Goal: Feedback & Contribution: Submit feedback/report problem

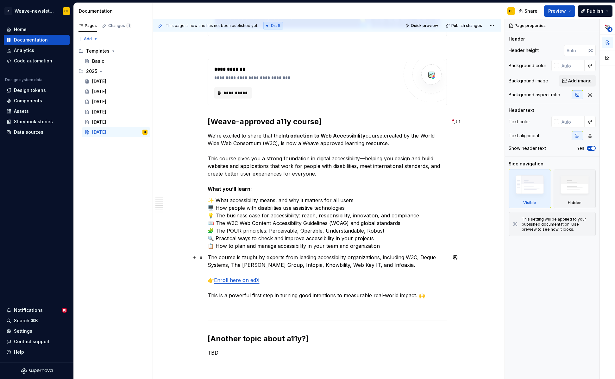
scroll to position [794, 0]
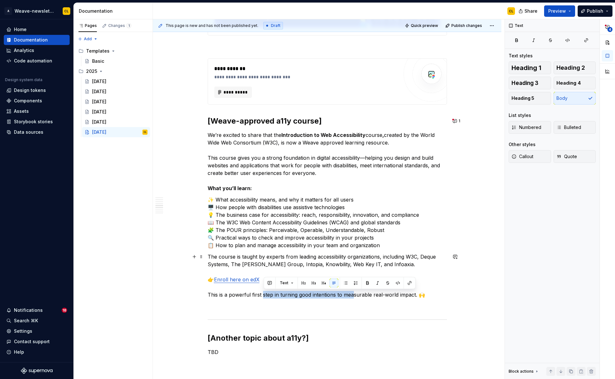
drag, startPoint x: 264, startPoint y: 295, endPoint x: 353, endPoint y: 296, distance: 89.6
click at [353, 296] on p "The course is taught by experts from leading accessibility organizations, inclu…" at bounding box center [327, 276] width 239 height 46
click at [364, 294] on p "The course is taught by experts from leading accessibility organizations, inclu…" at bounding box center [327, 276] width 239 height 46
click at [339, 294] on p "The course is taught by experts from leading accessibility organizations, inclu…" at bounding box center [327, 276] width 239 height 46
click at [389, 295] on p "The course is taught by experts from leading accessibility organizations, inclu…" at bounding box center [327, 276] width 239 height 46
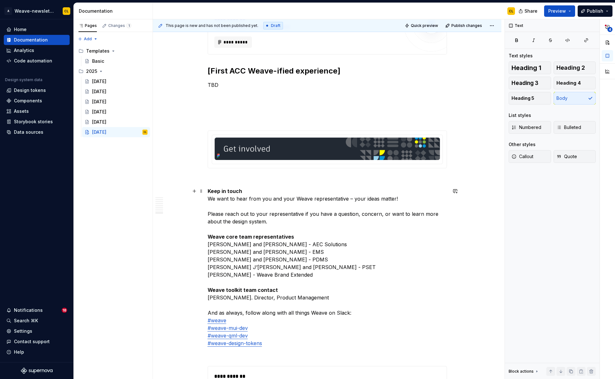
scroll to position [1573, 0]
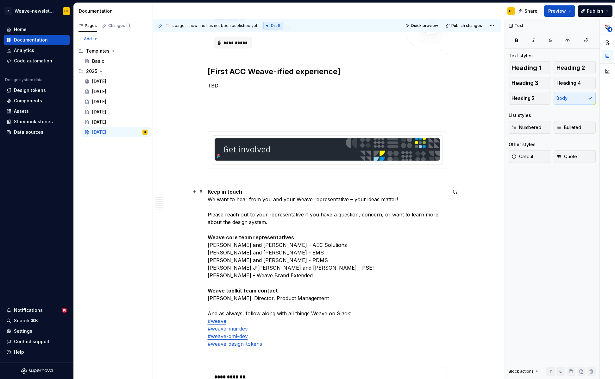
click at [431, 301] on p "Keep in touch We want to hear from you and your Weave representative – your ide…" at bounding box center [327, 268] width 239 height 160
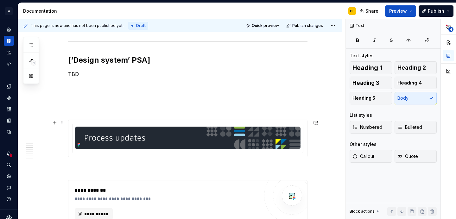
scroll to position [475, 0]
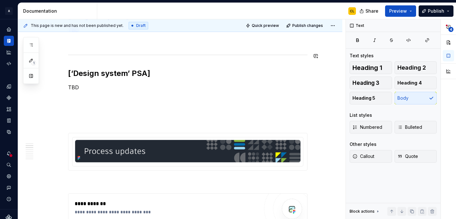
type textarea "*"
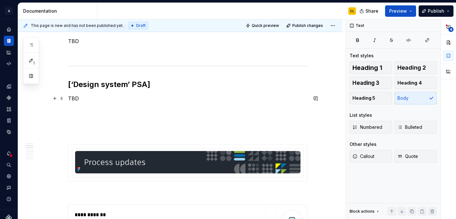
scroll to position [462, 0]
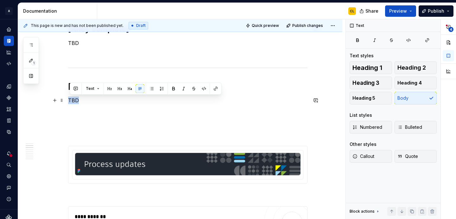
drag, startPoint x: 70, startPoint y: 100, endPoint x: 79, endPoint y: 100, distance: 8.9
click at [79, 100] on p "TBD" at bounding box center [187, 101] width 239 height 8
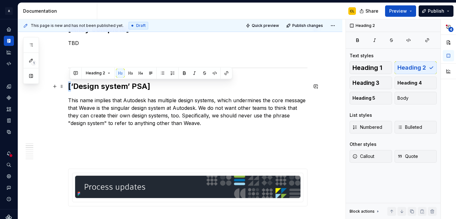
click at [73, 85] on h2 "[‘Design system’ PSA]" at bounding box center [187, 86] width 239 height 10
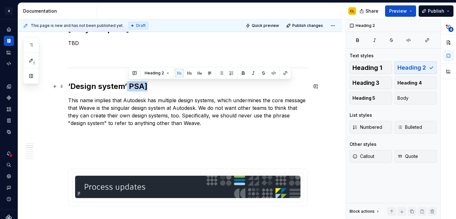
drag, startPoint x: 128, startPoint y: 87, endPoint x: 148, endPoint y: 86, distance: 19.3
click at [148, 86] on h2 "‘Design system’ PSA]" at bounding box center [187, 86] width 239 height 10
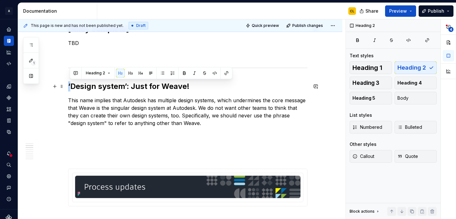
click at [72, 86] on h2 "‘Design system’: Just for Weave!" at bounding box center [187, 86] width 239 height 10
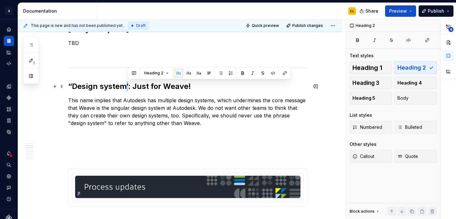
click at [129, 85] on h2 "“Design system’: Just for Weave!" at bounding box center [187, 86] width 239 height 10
click at [132, 86] on h2 "“Design system”: Just for Weave!" at bounding box center [187, 86] width 239 height 10
click at [125, 102] on p "This name implies that Autodesk has multiple design systems, which undermines t…" at bounding box center [187, 112] width 239 height 30
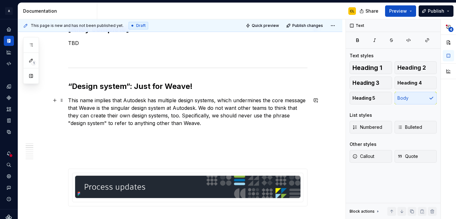
click at [71, 99] on p "This name implies that Autodesk has multiple design systems, which undermines t…" at bounding box center [187, 112] width 239 height 30
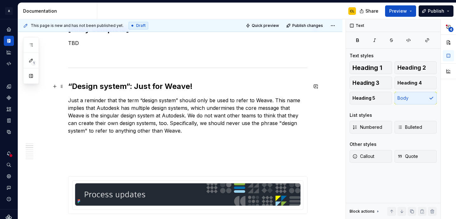
click at [133, 87] on h2 "“Design system”: Just for Weave!" at bounding box center [187, 86] width 239 height 10
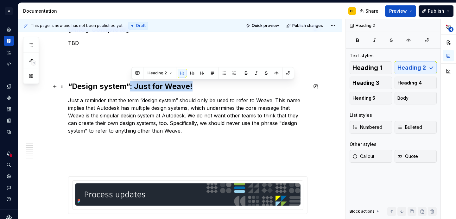
drag, startPoint x: 131, startPoint y: 87, endPoint x: 193, endPoint y: 87, distance: 62.0
click at [193, 87] on h2 "“Design system”: Just for Weave!" at bounding box center [187, 86] width 239 height 10
drag, startPoint x: 135, startPoint y: 87, endPoint x: 176, endPoint y: 88, distance: 41.5
click at [176, 88] on h2 "“Design system” terminology" at bounding box center [187, 86] width 239 height 10
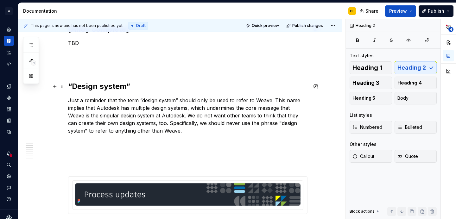
click at [71, 85] on h2 "“Design system”" at bounding box center [187, 86] width 239 height 10
click at [157, 87] on h2 "Using “design system”" at bounding box center [187, 86] width 239 height 10
click at [94, 85] on h2 "Using “design system”" at bounding box center [187, 86] width 239 height 10
click at [183, 85] on h2 "Using the “design system”" at bounding box center [187, 86] width 239 height 10
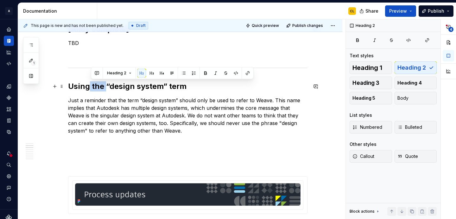
drag, startPoint x: 91, startPoint y: 87, endPoint x: 108, endPoint y: 87, distance: 16.1
click at [108, 87] on h2 "Using the “design system” term" at bounding box center [187, 86] width 239 height 10
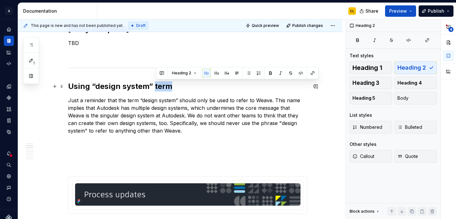
drag, startPoint x: 156, startPoint y: 87, endPoint x: 170, endPoint y: 86, distance: 14.3
click at [170, 86] on h2 "Using “design system” term" at bounding box center [187, 86] width 239 height 10
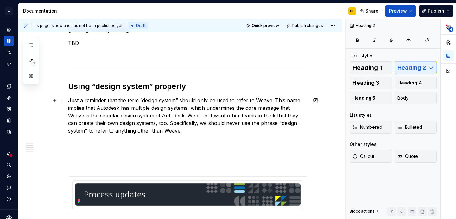
click at [151, 104] on p "Just a reminder that the term “design system” should only be used to refer to W…" at bounding box center [187, 116] width 239 height 38
click at [133, 100] on p "Just a reminder that the term “design system” should only be used to refer to W…" at bounding box center [187, 116] width 239 height 38
click at [167, 100] on p "Just a reminder that the term “design system” should only be used to refer to W…" at bounding box center [187, 116] width 239 height 38
click at [191, 101] on p "Just a reminder that the term “design system” should only be used to refer to W…" at bounding box center [187, 116] width 239 height 38
click at [148, 98] on p "Just a reminder that the term “design system” should only be used to refer to W…" at bounding box center [187, 116] width 239 height 38
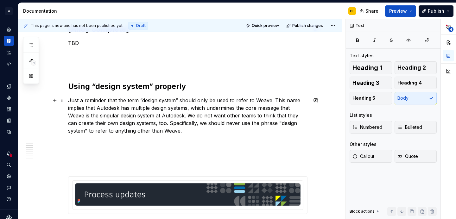
click at [208, 99] on p "Just a reminder that the term “design system” should only be used to refer to W…" at bounding box center [187, 116] width 239 height 38
click at [253, 98] on p "Just a reminder that the term “design system” should only be used to refer to W…" at bounding box center [187, 116] width 239 height 38
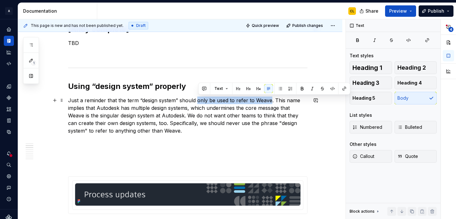
drag, startPoint x: 199, startPoint y: 101, endPoint x: 271, endPoint y: 99, distance: 72.2
click at [271, 99] on p "Just a reminder that the term “design system” should only be used to refer to W…" at bounding box center [187, 116] width 239 height 38
click at [275, 99] on p "Just a reminder that the term “design system” should only be used to refer to W…" at bounding box center [187, 116] width 239 height 38
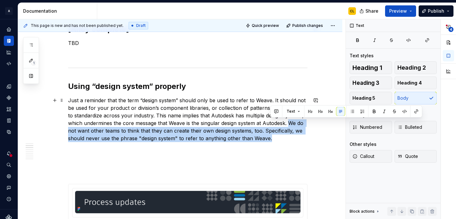
drag, startPoint x: 291, startPoint y: 123, endPoint x: 271, endPoint y: 138, distance: 24.6
click at [271, 138] on p "Just a reminder that the term “design system” should only be used to refer to W…" at bounding box center [187, 120] width 239 height 46
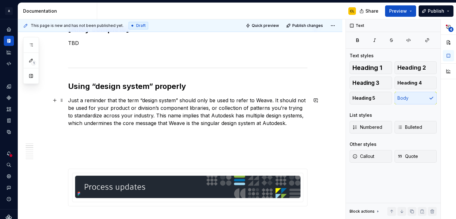
click at [150, 116] on p "Just a reminder that the term “design system” should only be used to refer to W…" at bounding box center [187, 112] width 239 height 30
click at [116, 122] on p "Just a reminder that the term “design system” should only be used to refer to W…" at bounding box center [187, 112] width 239 height 30
click at [202, 121] on p "Just a reminder that the term “design system” should only be used to refer to W…" at bounding box center [187, 112] width 239 height 30
click at [253, 123] on p "Just a reminder that the term “design system” should only be used to refer to W…" at bounding box center [187, 112] width 239 height 30
click at [275, 122] on p "Just a reminder that the term “design system” should only be used to refer to W…" at bounding box center [187, 112] width 239 height 30
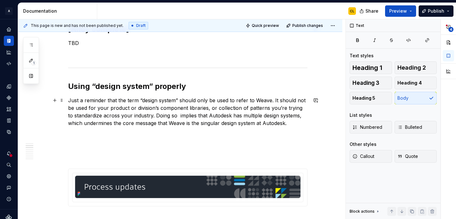
click at [256, 104] on p "Just a reminder that the term “design system” should only be used to refer to W…" at bounding box center [187, 112] width 239 height 30
click at [206, 100] on p "Just a reminder that the term “design system” should only be used to refer to W…" at bounding box center [187, 112] width 239 height 30
click at [186, 99] on p "Just a reminder that the term “design system” should only be used to refer to W…" at bounding box center [187, 112] width 239 height 30
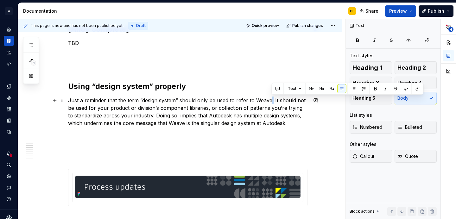
click at [274, 102] on p "Just a reminder that the term “design system” should only be used to refer to W…" at bounding box center [187, 112] width 239 height 30
click at [280, 101] on p "Just a reminder that the term “design system” should only be used to refer to W…" at bounding box center [187, 112] width 239 height 30
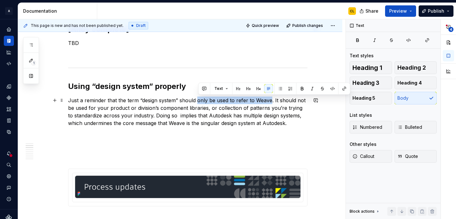
drag, startPoint x: 198, startPoint y: 101, endPoint x: 270, endPoint y: 102, distance: 71.9
click at [270, 102] on p "Just a reminder that the term “design system” should only be used to refer to W…" at bounding box center [187, 112] width 239 height 30
click at [301, 87] on button "button" at bounding box center [302, 88] width 9 height 9
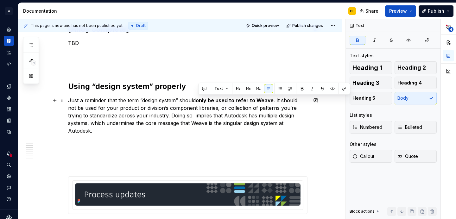
click at [287, 116] on p "Just a reminder that the term “design system” should only be used to refer to W…" at bounding box center [187, 116] width 239 height 38
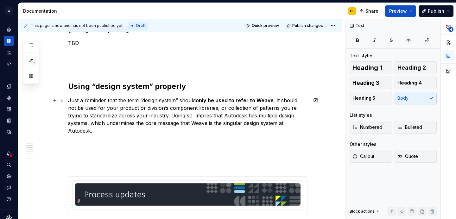
click at [195, 106] on p "Just a reminder that the term “design system” should only be used to refer to W…" at bounding box center [187, 116] width 239 height 38
click at [148, 110] on p "Just a reminder that the term “design system” should only be used to refer to W…" at bounding box center [187, 116] width 239 height 38
click at [166, 108] on p "Just a reminder that the term “design system” should only be used to refer to W…" at bounding box center [187, 116] width 239 height 38
click at [181, 108] on p "Just a reminder that the term “design system” should only be used to refer to W…" at bounding box center [187, 116] width 239 height 38
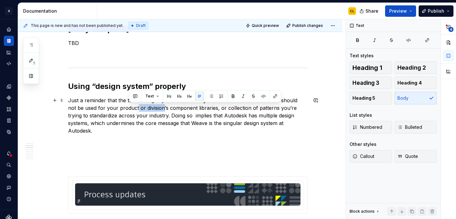
drag, startPoint x: 129, startPoint y: 108, endPoint x: 155, endPoint y: 108, distance: 25.6
click at [155, 108] on p "Just a reminder that the term “design system” should only be used to refer to W…" at bounding box center [187, 116] width 239 height 38
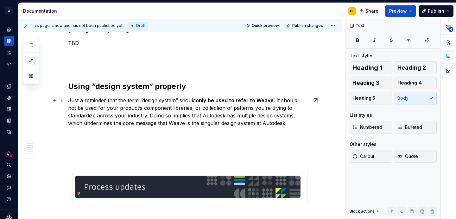
click at [90, 108] on p "Just a reminder that the term “design system” should only be used to refer to W…" at bounding box center [187, 112] width 239 height 30
click at [215, 110] on p "Just a reminder that the term “design system” should only be used to refer to W…" at bounding box center [187, 112] width 239 height 30
click at [201, 110] on p "Just a reminder that the term “design system” should only be used to refer to W…" at bounding box center [187, 112] width 239 height 30
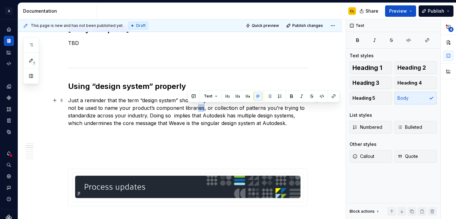
drag, startPoint x: 195, startPoint y: 109, endPoint x: 187, endPoint y: 110, distance: 7.9
click at [187, 110] on p "Just a reminder that the term “design system” should only be used to refer to W…" at bounding box center [187, 112] width 239 height 30
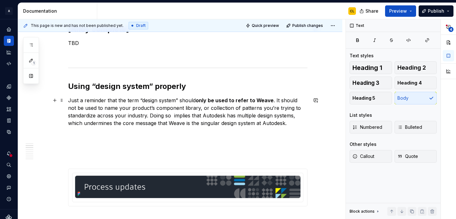
click at [208, 109] on p "Just a reminder that the term “design system” should only be used to refer to W…" at bounding box center [187, 112] width 239 height 30
click at [200, 109] on p "Just a reminder that the term “design system” should only be used to refer to W…" at bounding box center [187, 112] width 239 height 30
click at [276, 100] on p "Just a reminder that the term “design system” should only be used to refer to W…" at bounding box center [187, 112] width 239 height 30
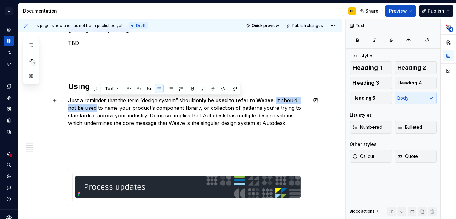
drag, startPoint x: 276, startPoint y: 101, endPoint x: 89, endPoint y: 109, distance: 187.0
click at [89, 109] on p "Just a reminder that the term “design system” should only be used to refer to W…" at bounding box center [187, 112] width 239 height 30
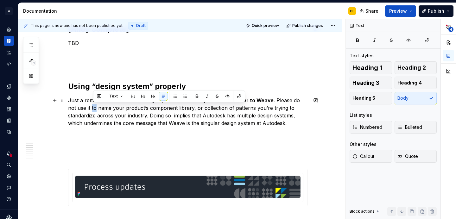
drag, startPoint x: 93, startPoint y: 108, endPoint x: 98, endPoint y: 108, distance: 4.7
click at [98, 108] on p "Just a reminder that the term “design system” should only be used to refer to W…" at bounding box center [187, 112] width 239 height 30
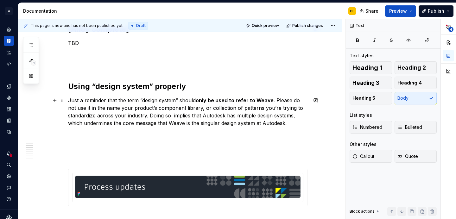
click at [123, 108] on p "Just a reminder that the term “design system” should only be used to refer to W…" at bounding box center [187, 112] width 239 height 30
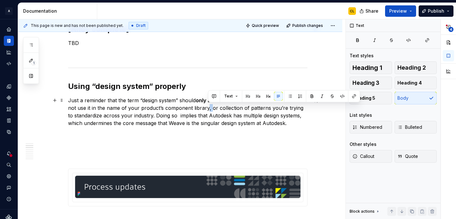
click at [210, 109] on p "Just a reminder that the term “design system” should only be used to refer to W…" at bounding box center [187, 112] width 239 height 30
click at [220, 108] on p "Just a reminder that the term “design system” should only be used to refer to W…" at bounding box center [187, 112] width 239 height 30
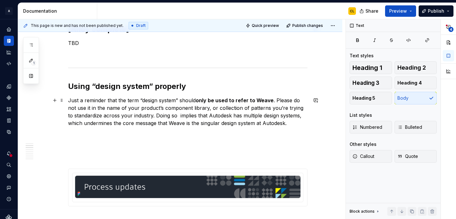
click at [218, 108] on p "Just a reminder that the term “design system” should only be used to refer to W…" at bounding box center [187, 112] width 239 height 30
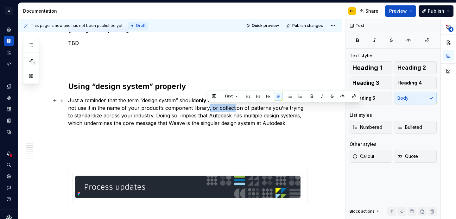
drag, startPoint x: 208, startPoint y: 110, endPoint x: 233, endPoint y: 110, distance: 25.3
click at [233, 110] on p "Just a reminder that the term “design system” should only be used to refer to W…" at bounding box center [187, 112] width 239 height 30
click at [210, 110] on p "Just a reminder that the term “design system” should only be used to refer to W…" at bounding box center [187, 112] width 239 height 30
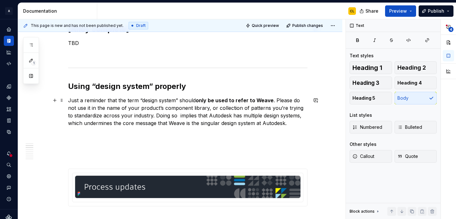
click at [233, 109] on p "Just a reminder that the term “design system” should only be used to refer to W…" at bounding box center [187, 112] width 239 height 30
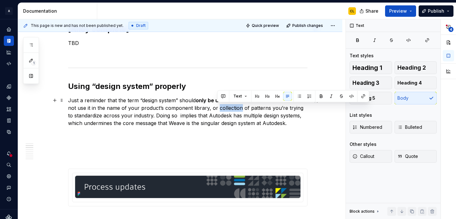
click at [212, 112] on p "Just a reminder that the term “design system” should only be used to refer to W…" at bounding box center [187, 112] width 239 height 30
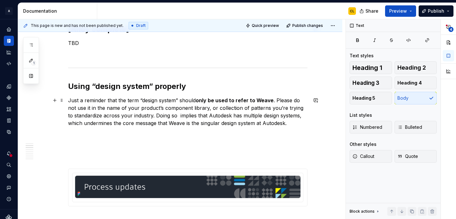
click at [195, 110] on p "Just a reminder that the term “design system” should only be used to refer to W…" at bounding box center [187, 112] width 239 height 30
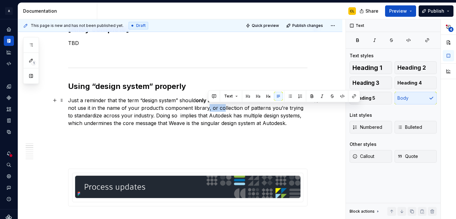
drag, startPoint x: 211, startPoint y: 110, endPoint x: 223, endPoint y: 110, distance: 13.0
click at [223, 110] on p "Just a reminder that the term “design system” should only be used to refer to W…" at bounding box center [187, 112] width 239 height 30
click at [218, 109] on p "Just a reminder that the term “design system” should only be used to refer to W…" at bounding box center [187, 112] width 239 height 30
drag, startPoint x: 217, startPoint y: 108, endPoint x: 268, endPoint y: 106, distance: 50.7
click at [268, 106] on p "Just a reminder that the term “design system” should only be used to refer to W…" at bounding box center [187, 112] width 239 height 30
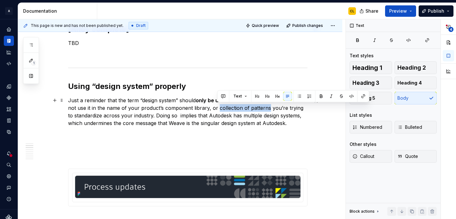
click at [230, 108] on p "Just a reminder that the term “design system” should only be used to refer to W…" at bounding box center [187, 112] width 239 height 30
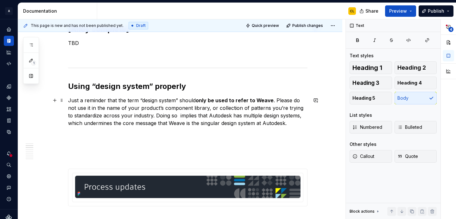
click at [216, 109] on p "Just a reminder that the term “design system” should only be used to refer to W…" at bounding box center [187, 112] width 239 height 30
click at [150, 116] on p "Just a reminder that the term “design system” should only be used to refer to W…" at bounding box center [187, 112] width 239 height 30
click at [173, 116] on p "Just a reminder that the term “design system” should only be used to refer to W…" at bounding box center [187, 112] width 239 height 30
click at [152, 115] on p "Just a reminder that the term “design system” should only be used to refer to W…" at bounding box center [187, 112] width 239 height 30
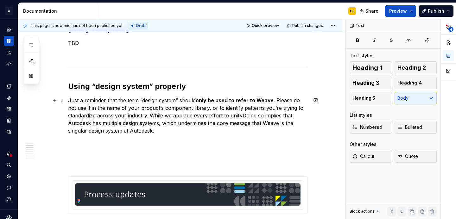
click at [200, 117] on p "Just a reminder that the term “design system” should only be used to refer to W…" at bounding box center [187, 116] width 239 height 38
click at [242, 116] on p "Just a reminder that the term “design system” should only be used to refer to W…" at bounding box center [187, 116] width 239 height 38
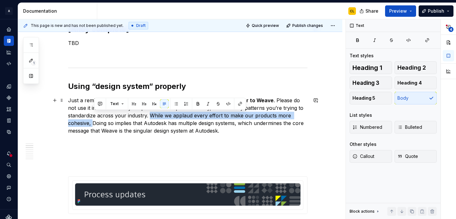
drag, startPoint x: 151, startPoint y: 115, endPoint x: 96, endPoint y: 121, distance: 56.0
click at [96, 121] on p "Just a reminder that the term “design system” should only be used to refer to W…" at bounding box center [187, 116] width 239 height 38
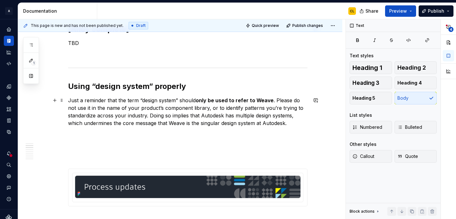
click at [291, 123] on p "Just a reminder that the term “design system” should only be used to refer to W…" at bounding box center [187, 112] width 239 height 30
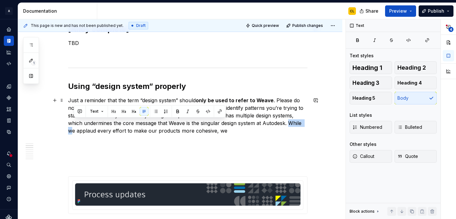
drag, startPoint x: 290, startPoint y: 124, endPoint x: 72, endPoint y: 132, distance: 217.9
click at [72, 132] on p "Just a reminder that the term “design system” should only be used to refer to W…" at bounding box center [187, 116] width 239 height 38
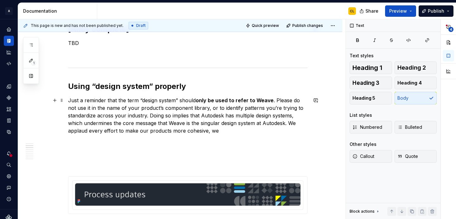
click at [289, 124] on p "Just a reminder that the term “design system” should only be used to refer to W…" at bounding box center [187, 116] width 239 height 38
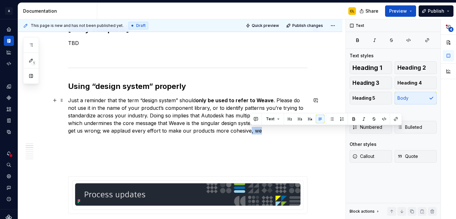
drag, startPoint x: 249, startPoint y: 132, endPoint x: 259, endPoint y: 132, distance: 9.5
click at [259, 132] on p "Just a reminder that the term “design system” should only be used to refer to W…" at bounding box center [187, 116] width 239 height 38
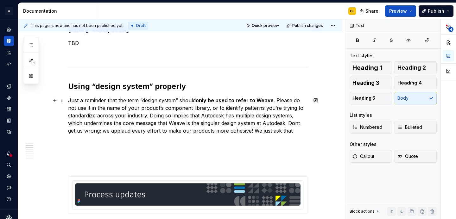
click at [197, 118] on p "Just a reminder that the term “design system” should only be used to refer to W…" at bounding box center [187, 116] width 239 height 38
click at [161, 112] on p "Just a reminder that the term “design system” should only be used to refer to W…" at bounding box center [187, 116] width 239 height 38
click at [171, 115] on p "Just a reminder that the term “design system” should only be used to refer to W…" at bounding box center [187, 116] width 239 height 38
click at [207, 116] on p "Just a reminder that the term “design system” should only be used to refer to W…" at bounding box center [187, 116] width 239 height 38
click at [206, 125] on p "Just a reminder that the term “design system” should only be used to refer to W…" at bounding box center [187, 116] width 239 height 38
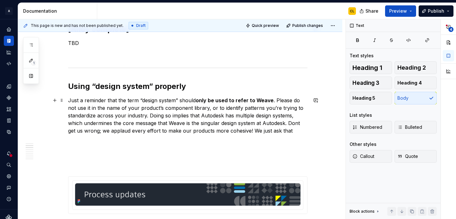
click at [250, 125] on p "Just a reminder that the term “design system” should only be used to refer to W…" at bounding box center [187, 116] width 239 height 38
click at [299, 124] on p "Just a reminder that the term “design system” should only be used to refer to W…" at bounding box center [187, 116] width 239 height 38
click at [139, 129] on p "Just a reminder that the term “design system” should only be used to refer to W…" at bounding box center [187, 116] width 239 height 38
click at [277, 132] on p "Just a reminder that the term “design system” should only be used to refer to W…" at bounding box center [187, 116] width 239 height 38
click at [298, 130] on p "Just a reminder that the term “design system” should only be used to refer to W…" at bounding box center [187, 116] width 239 height 38
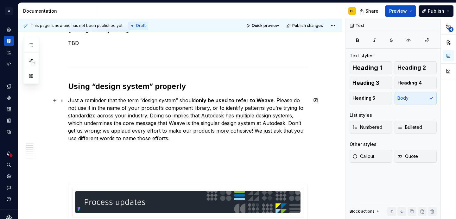
click at [140, 141] on p "Just a reminder that the term “design system” should only be used to refer to W…" at bounding box center [187, 120] width 239 height 46
click at [123, 141] on p "Just a reminder that the term “design system” should only be used to refer to W…" at bounding box center [187, 120] width 239 height 46
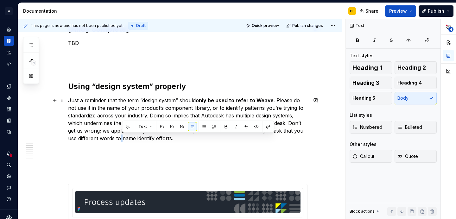
click at [127, 139] on p "Just a reminder that the term “design system” should only be used to refer to W…" at bounding box center [187, 120] width 239 height 46
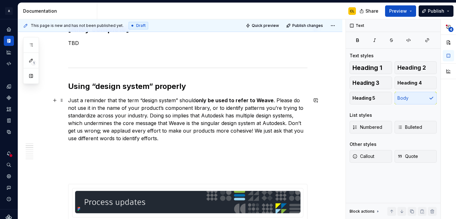
click at [143, 139] on p "Just a reminder that the term “design system” should only be used to refer to W…" at bounding box center [187, 120] width 239 height 46
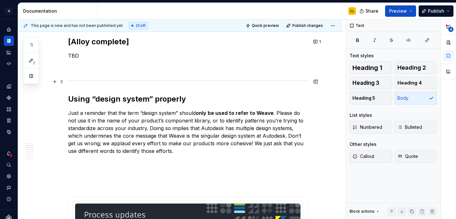
scroll to position [448, 0]
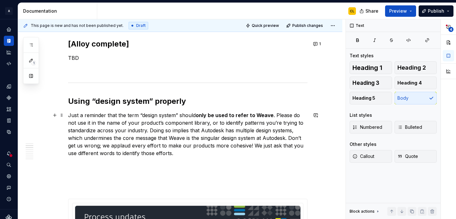
click at [172, 113] on p "Just a reminder that the term “design system” should only be used to refer to W…" at bounding box center [187, 134] width 239 height 46
click at [184, 117] on p "Just a reminder that the term “design system” should only be used to refer to W…" at bounding box center [187, 134] width 239 height 46
click at [200, 116] on strong "only be used to refer to Weave" at bounding box center [235, 115] width 78 height 6
click at [224, 116] on strong "only be used to refer to Weave" at bounding box center [235, 115] width 78 height 6
click at [226, 128] on p "Just a reminder that the term “design system” should only be used to refer to W…" at bounding box center [187, 134] width 239 height 46
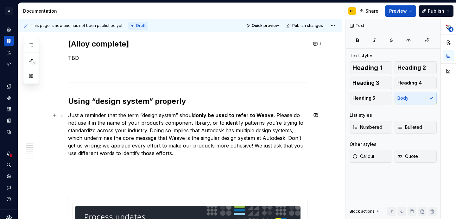
click at [208, 124] on p "Just a reminder that the term “design system” should only be used to refer to W…" at bounding box center [187, 134] width 239 height 46
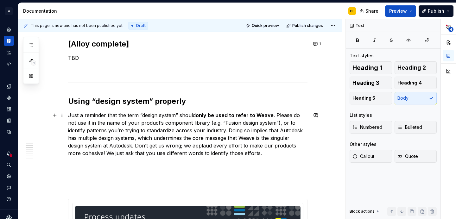
click at [202, 135] on p "Just a reminder that the term “design system” should only be used to refer to W…" at bounding box center [187, 134] width 239 height 46
click at [216, 127] on p "Just a reminder that the term “design system” should only be used to refer to W…" at bounding box center [187, 134] width 239 height 46
click at [170, 125] on p "Just a reminder that the term “design system” should only be used to refer to W…" at bounding box center [187, 134] width 239 height 46
click at [145, 123] on p "Just a reminder that the term “design system” should only be used to refer to W…" at bounding box center [187, 134] width 239 height 46
click at [194, 126] on p "Just a reminder that the term “design system” should only be used to refer to W…" at bounding box center [187, 134] width 239 height 46
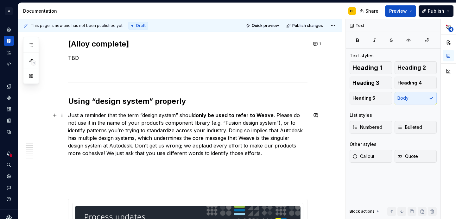
click at [208, 122] on p "Just a reminder that the term “design system” should only be used to refer to W…" at bounding box center [187, 134] width 239 height 46
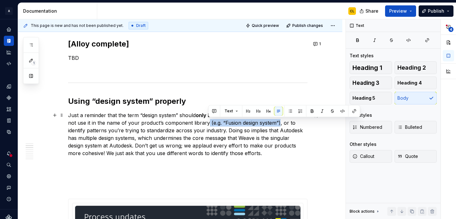
drag, startPoint x: 208, startPoint y: 123, endPoint x: 280, endPoint y: 123, distance: 71.9
click at [280, 123] on p "Just a reminder that the term “design system” should only be used to refer to W…" at bounding box center [187, 134] width 239 height 46
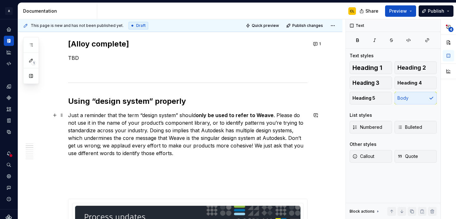
click at [148, 131] on p "Just a reminder that the term “design system” should only be used to refer to W…" at bounding box center [187, 134] width 239 height 46
click at [204, 134] on p "Just a reminder that the term “design system” should only be used to refer to W…" at bounding box center [187, 134] width 239 height 46
click at [148, 132] on p "Just a reminder that the term “design system” should only be used to refer to W…" at bounding box center [187, 134] width 239 height 46
click at [152, 130] on p "Just a reminder that the term “design system” should only be used to refer to W…" at bounding box center [187, 134] width 239 height 46
click at [168, 130] on p "Just a reminder that the term “design system” should only be used to refer to W…" at bounding box center [187, 134] width 239 height 46
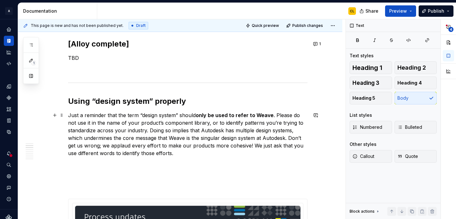
click at [168, 130] on p "Just a reminder that the term “design system” should only be used to refer to W…" at bounding box center [187, 134] width 239 height 46
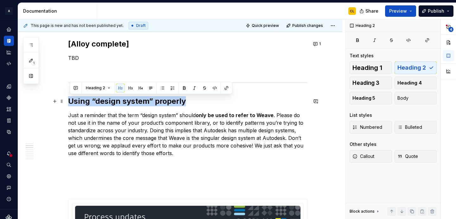
drag, startPoint x: 70, startPoint y: 103, endPoint x: 188, endPoint y: 101, distance: 118.7
click at [188, 101] on h2 "Using “design system” properly" at bounding box center [187, 101] width 239 height 10
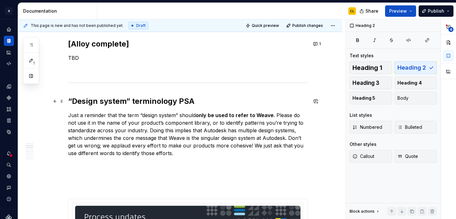
click at [71, 102] on h2 "“Design system” terminology PSA" at bounding box center [187, 101] width 239 height 10
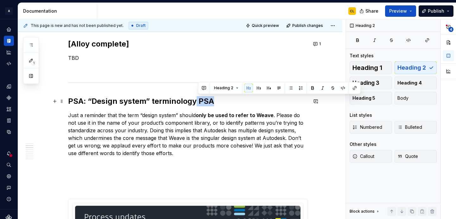
drag, startPoint x: 197, startPoint y: 102, endPoint x: 215, endPoint y: 102, distance: 17.4
click at [215, 102] on h2 "PSA: “Design system” terminology PSA" at bounding box center [187, 101] width 239 height 10
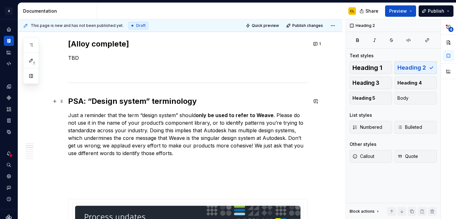
click at [106, 102] on h2 "PSA: “Design system” terminology" at bounding box center [187, 101] width 239 height 10
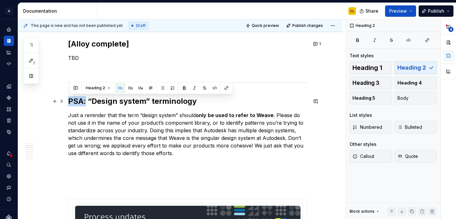
drag, startPoint x: 70, startPoint y: 100, endPoint x: 87, endPoint y: 103, distance: 17.3
click at [87, 103] on h2 "PSA: “Design system” terminology" at bounding box center [187, 101] width 239 height 10
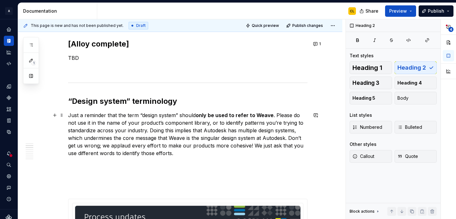
click at [157, 116] on p "Just a reminder that the term “design system” should only be used to refer to W…" at bounding box center [187, 134] width 239 height 46
click at [219, 135] on p "Just a reminder that the term “design system” should only be used to refer to W…" at bounding box center [187, 134] width 239 height 46
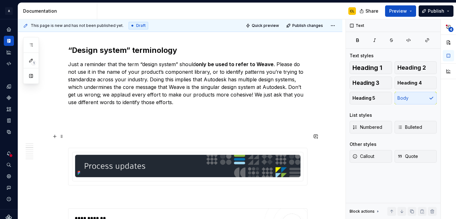
scroll to position [502, 0]
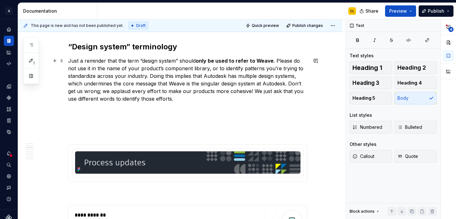
click at [213, 73] on p "Just a reminder that the term “design system” should only be used to refer to W…" at bounding box center [187, 80] width 239 height 46
click at [181, 74] on p "Just a reminder that the term “design system” should only be used to refer to W…" at bounding box center [187, 80] width 239 height 46
drag, startPoint x: 88, startPoint y: 69, endPoint x: 95, endPoint y: 69, distance: 6.3
click at [95, 69] on p "Just a reminder that the term “design system” should only be used to refer to W…" at bounding box center [187, 80] width 239 height 46
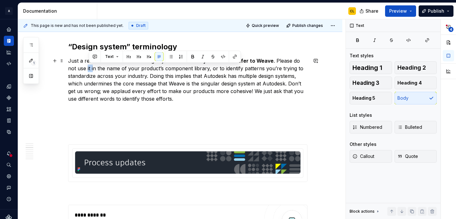
click at [97, 69] on p "Just a reminder that the term “design system” should only be used to refer to W…" at bounding box center [187, 80] width 239 height 46
drag, startPoint x: 92, startPoint y: 69, endPoint x: 107, endPoint y: 69, distance: 14.2
click at [107, 69] on p "Just a reminder that the term “design system” should only be used to refer to W…" at bounding box center [187, 80] width 239 height 46
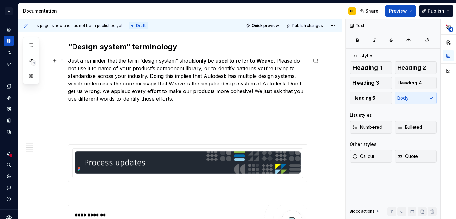
click at [116, 68] on p "Just a reminder that the term “design system” should only be used to refer to W…" at bounding box center [187, 80] width 239 height 46
click at [87, 97] on p "Just a reminder that the term “design system” should only be used to refer to W…" at bounding box center [187, 80] width 239 height 46
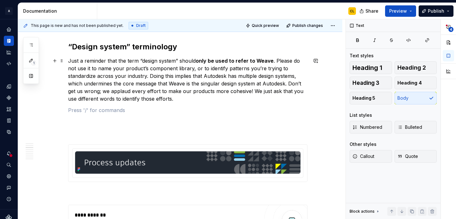
click at [179, 99] on p "Just a reminder that the term “design system” should only be used to refer to W…" at bounding box center [187, 80] width 239 height 46
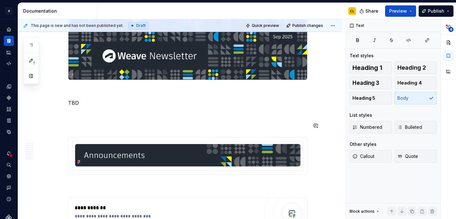
scroll to position [114, 0]
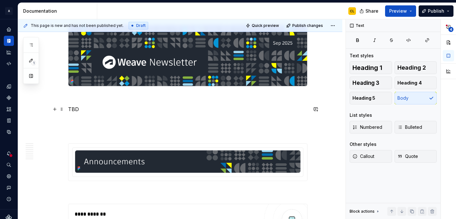
click at [80, 111] on p "TBD" at bounding box center [187, 109] width 239 height 8
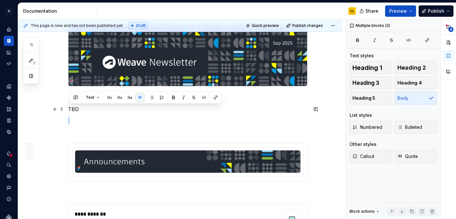
click at [80, 111] on p "TBD" at bounding box center [187, 109] width 239 height 8
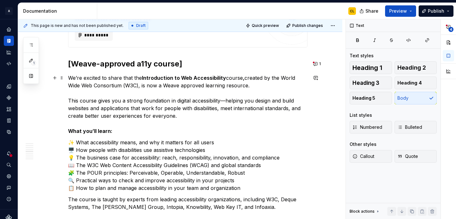
scroll to position [854, 0]
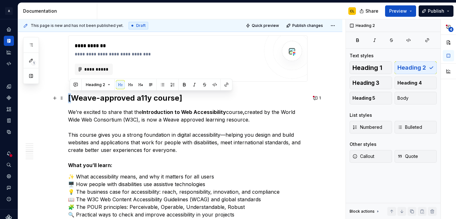
click at [71, 97] on h2 "[Weave-approved a11y course]" at bounding box center [187, 98] width 239 height 10
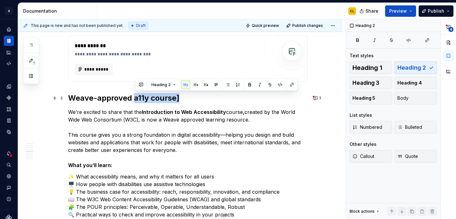
drag, startPoint x: 135, startPoint y: 98, endPoint x: 186, endPoint y: 95, distance: 50.7
click at [186, 95] on h2 "Weave-approved a11y course]" at bounding box center [187, 98] width 239 height 10
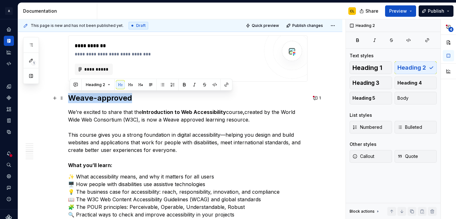
drag, startPoint x: 71, startPoint y: 98, endPoint x: 133, endPoint y: 98, distance: 61.7
click at [133, 98] on h2 "Weave-approved" at bounding box center [187, 98] width 239 height 10
drag, startPoint x: 71, startPoint y: 97, endPoint x: 92, endPoint y: 99, distance: 21.2
click at [92, 99] on h2 "Web accessibility course" at bounding box center [187, 98] width 239 height 10
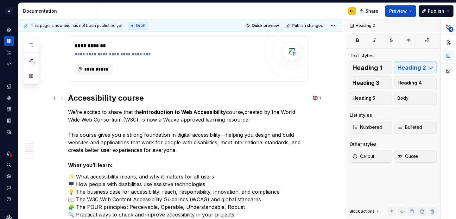
click at [152, 96] on h2 "Accessibility course" at bounding box center [187, 98] width 239 height 10
click at [141, 99] on h2 "Accessibility course" at bounding box center [187, 98] width 239 height 10
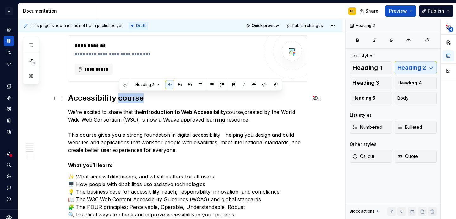
click at [141, 99] on h2 "Accessibility course" at bounding box center [187, 98] width 239 height 10
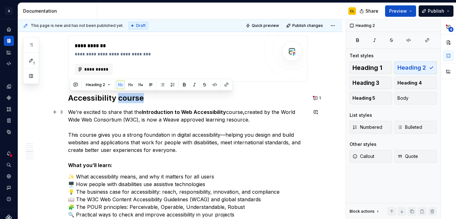
click at [149, 121] on p "We’re excited to share that the Introduction to Web Accessibility course , crea…" at bounding box center [187, 138] width 239 height 61
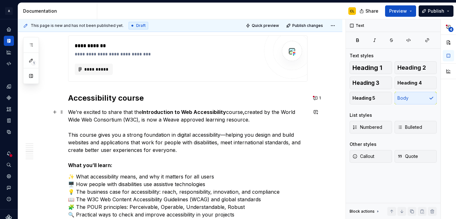
click at [182, 120] on p "We’re excited to share that the Introduction to Web Accessibility course , crea…" at bounding box center [187, 138] width 239 height 61
drag, startPoint x: 72, startPoint y: 99, endPoint x: 77, endPoint y: 99, distance: 5.4
click at [73, 99] on h2 "Accessibility course" at bounding box center [187, 98] width 239 height 10
drag, startPoint x: 82, startPoint y: 99, endPoint x: 86, endPoint y: 99, distance: 3.8
click at [86, 99] on h2 "Accessibility course" at bounding box center [187, 98] width 239 height 10
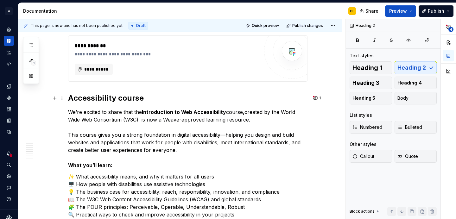
click at [101, 98] on h2 "Accessibility course" at bounding box center [187, 98] width 239 height 10
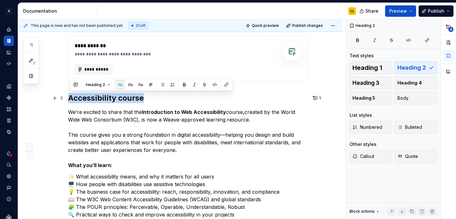
drag, startPoint x: 145, startPoint y: 98, endPoint x: 66, endPoint y: 97, distance: 79.1
click at [100, 111] on p "We’re excited to share that the Introduction to Web Accessibility course , crea…" at bounding box center [187, 138] width 239 height 61
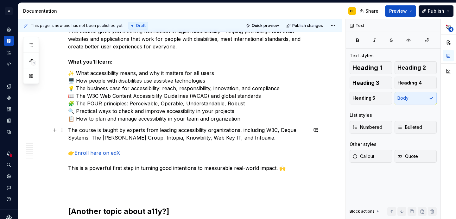
scroll to position [956, 0]
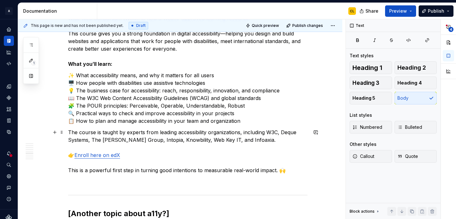
click at [132, 167] on p "The course is taught by experts from leading accessibility organizations, inclu…" at bounding box center [187, 152] width 239 height 46
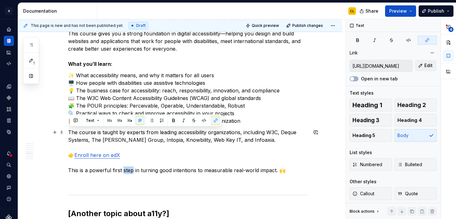
click at [148, 168] on p "The course is taught by experts from leading accessibility organizations, inclu…" at bounding box center [187, 152] width 239 height 46
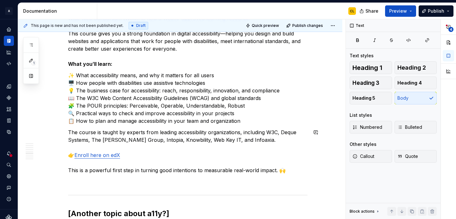
click at [116, 174] on div "**********" at bounding box center [187, 126] width 239 height 1916
click at [122, 169] on p "The course is taught by experts from leading accessibility organizations, inclu…" at bounding box center [187, 152] width 239 height 46
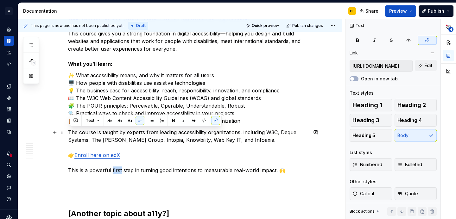
click at [137, 172] on p "The course is taught by experts from leading accessibility organizations, inclu…" at bounding box center [187, 152] width 239 height 46
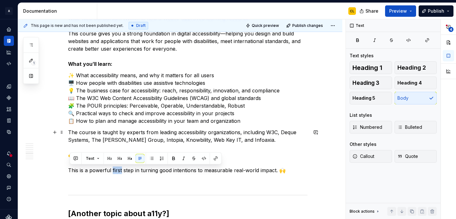
drag, startPoint x: 70, startPoint y: 170, endPoint x: 293, endPoint y: 173, distance: 223.8
click at [293, 173] on p "The course is taught by experts from leading accessibility organizations, inclu…" at bounding box center [187, 152] width 239 height 46
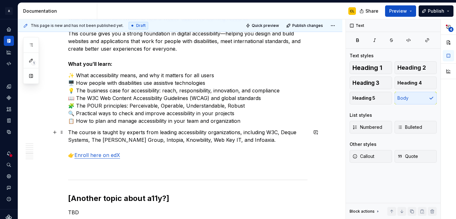
click at [268, 141] on p "The course is taught by experts from leading accessibility organizations, inclu…" at bounding box center [187, 144] width 239 height 30
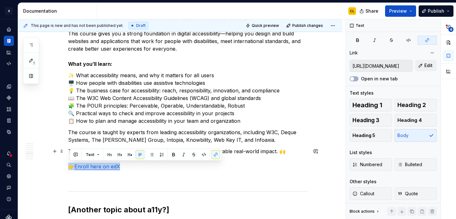
drag, startPoint x: 122, startPoint y: 167, endPoint x: 57, endPoint y: 166, distance: 65.5
click at [57, 166] on div "**********" at bounding box center [180, 153] width 324 height 2001
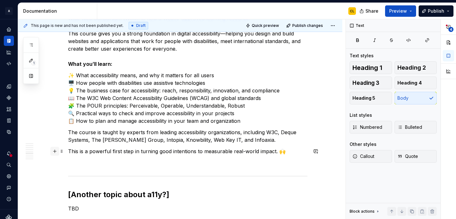
click at [57, 151] on button "button" at bounding box center [54, 151] width 9 height 9
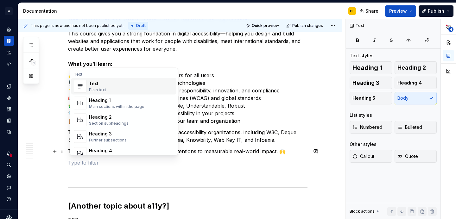
click at [87, 165] on p at bounding box center [187, 163] width 239 height 8
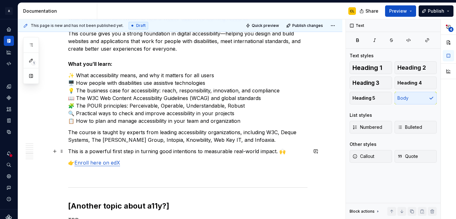
click at [170, 150] on p "This is a powerful first step in turning good intentions to measurable real-wor…" at bounding box center [187, 152] width 239 height 8
click at [221, 138] on p "The course is taught by experts from leading accessibility organizations, inclu…" at bounding box center [187, 136] width 239 height 15
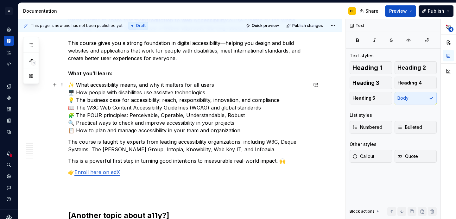
scroll to position [946, 0]
click at [71, 174] on p "👉 Enroll here on edX" at bounding box center [187, 173] width 239 height 8
click at [113, 173] on link "Enroll here on edX" at bounding box center [91, 172] width 46 height 6
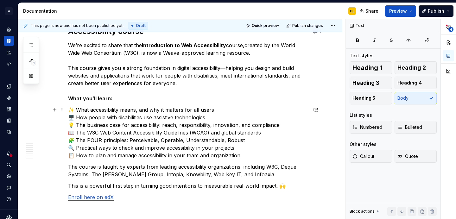
scroll to position [921, 0]
click at [169, 46] on strong "Introduction to Web Accessibility" at bounding box center [184, 45] width 84 height 6
click at [105, 198] on link "Enroll here on edX" at bounding box center [91, 197] width 46 height 6
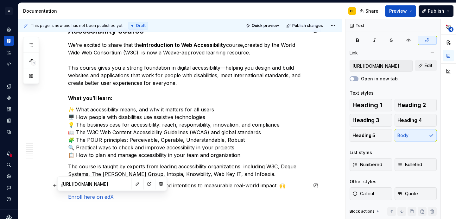
click at [93, 186] on input "[URL][DOMAIN_NAME]" at bounding box center [95, 183] width 72 height 11
click at [85, 185] on input "[URL][DOMAIN_NAME]" at bounding box center [95, 183] width 72 height 11
click at [190, 190] on div "**********" at bounding box center [187, 156] width 239 height 1909
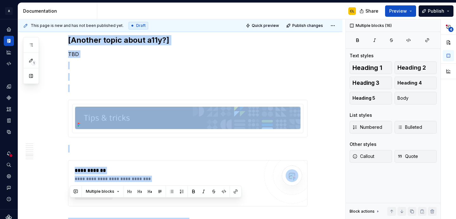
drag, startPoint x: 114, startPoint y: 197, endPoint x: 123, endPoint y: 153, distance: 45.1
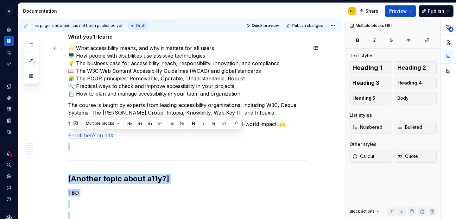
click at [160, 88] on p "✨ What accessibility means, and why it matters for all users 🖥️ How people with…" at bounding box center [187, 70] width 239 height 53
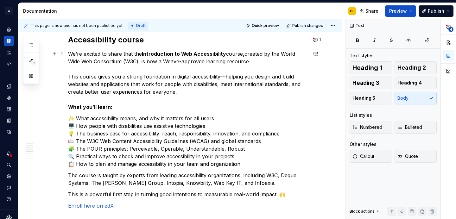
scroll to position [907, 0]
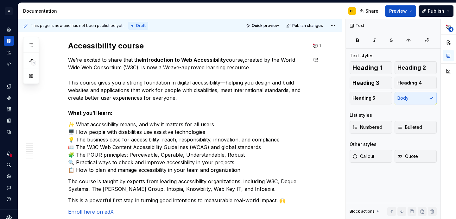
type textarea "*"
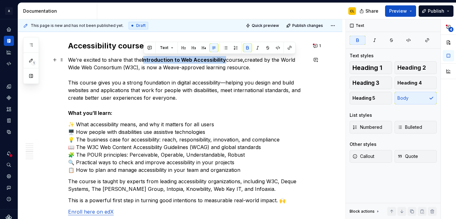
drag, startPoint x: 144, startPoint y: 60, endPoint x: 223, endPoint y: 61, distance: 78.8
click at [223, 61] on strong "Introduction to Web Accessibility" at bounding box center [184, 60] width 84 height 6
click at [163, 72] on p "We’re excited to share that the Introduction to Web Accessibility course , crea…" at bounding box center [187, 86] width 239 height 61
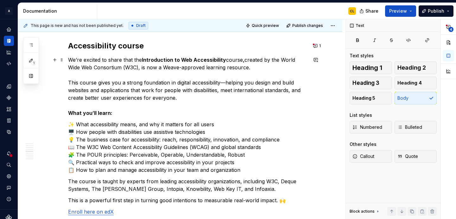
click at [149, 66] on p "We’re excited to share that the Introduction to Web Accessibility course , crea…" at bounding box center [187, 86] width 239 height 61
click at [169, 64] on p "We’re excited to share that the Introduction to Web Accessibility course , crea…" at bounding box center [187, 86] width 239 height 61
click at [233, 60] on p "We’re excited to share that the Introduction to Web Accessibility course , crea…" at bounding box center [187, 86] width 239 height 61
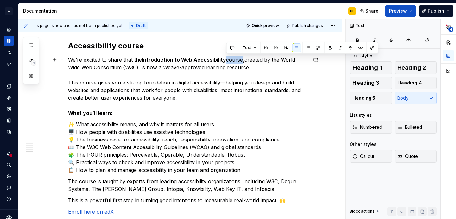
click at [196, 59] on strong "Introduction to Web Accessibility" at bounding box center [184, 60] width 84 height 6
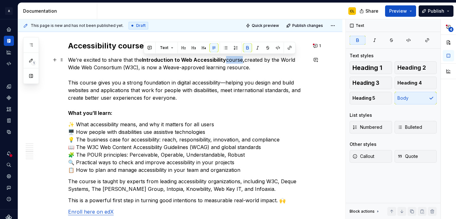
drag, startPoint x: 143, startPoint y: 60, endPoint x: 224, endPoint y: 57, distance: 81.1
click at [224, 57] on strong "Introduction to Web Accessibility" at bounding box center [184, 60] width 84 height 6
click at [247, 49] on button "button" at bounding box center [247, 47] width 9 height 9
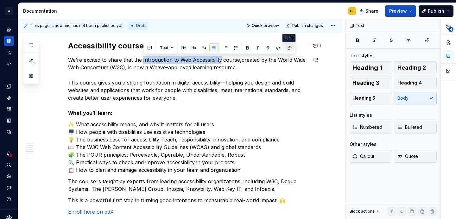
click at [286, 49] on button "button" at bounding box center [289, 47] width 9 height 9
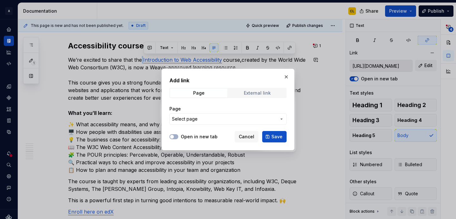
click at [249, 94] on div "External link" at bounding box center [257, 93] width 27 height 5
click at [195, 122] on input "URL" at bounding box center [227, 118] width 117 height 11
paste input "[URL][DOMAIN_NAME]"
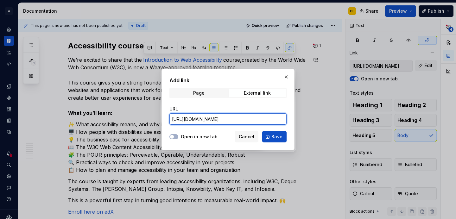
scroll to position [0, 134]
type input "[URL][DOMAIN_NAME]"
click at [176, 137] on button "Open in new tab" at bounding box center [173, 136] width 9 height 5
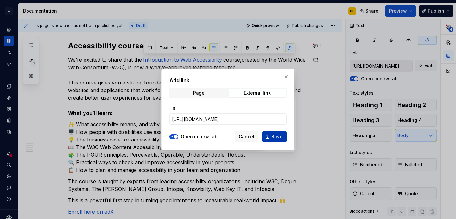
click at [278, 137] on span "Save" at bounding box center [276, 137] width 11 height 6
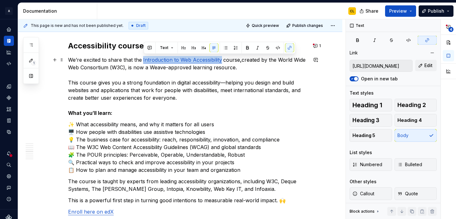
click at [254, 61] on p "We’re excited to share that the Introduction to Web Accessibility course , crea…" at bounding box center [187, 86] width 239 height 61
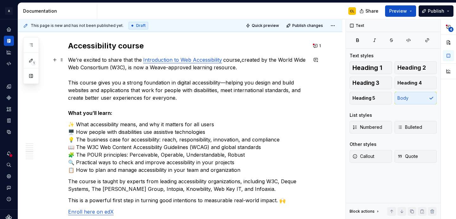
click at [251, 86] on p "We’re excited to share that the Introduction to Web Accessibility course , crea…" at bounding box center [187, 86] width 239 height 61
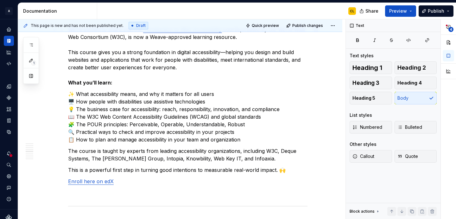
scroll to position [941, 0]
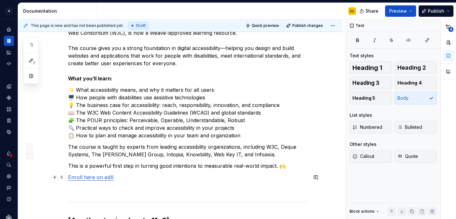
click at [115, 180] on p "Enroll here on edX" at bounding box center [187, 177] width 239 height 8
click at [179, 64] on p "We’re excited to share that the Introduction to Web Accessibility course , crea…" at bounding box center [187, 52] width 239 height 61
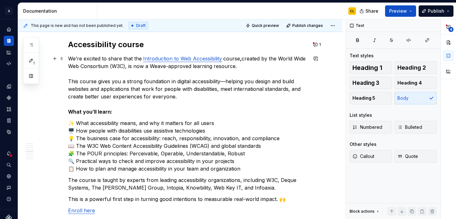
scroll to position [902, 0]
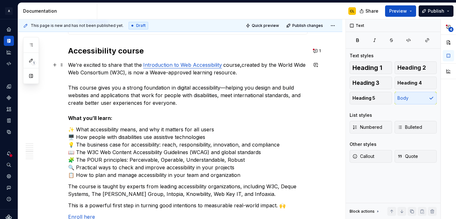
click at [127, 79] on p "We’re excited to share that the Introduction to Web Accessibility course , crea…" at bounding box center [187, 91] width 239 height 61
click at [81, 88] on p "We’re excited to share that the Introduction to Web Accessibility course , crea…" at bounding box center [187, 91] width 239 height 61
type textarea "*"
click at [140, 93] on p "We’re excited to share that the Introduction to Web Accessibility course , crea…" at bounding box center [187, 91] width 239 height 61
click at [161, 87] on p "We’re excited to share that the Introduction to Web Accessibility course , crea…" at bounding box center [187, 91] width 239 height 61
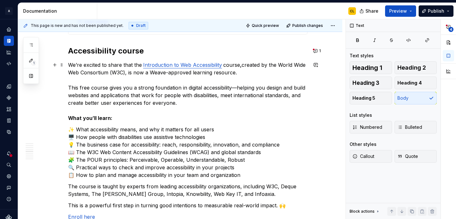
click at [179, 91] on p "We’re excited to share that the Introduction to Web Accessibility course , crea…" at bounding box center [187, 91] width 239 height 61
click at [190, 95] on p "We’re excited to share that the Introduction to Web Accessibility course , crea…" at bounding box center [187, 91] width 239 height 61
click at [189, 99] on p "We’re excited to share that the Introduction to Web Accessibility course , crea…" at bounding box center [187, 91] width 239 height 61
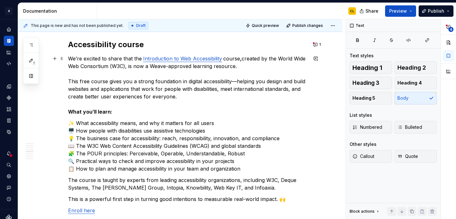
scroll to position [897, 0]
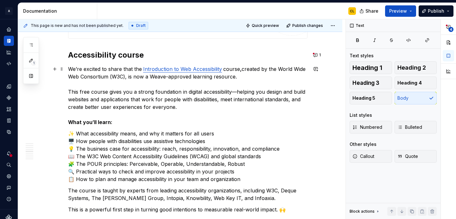
click at [257, 81] on p "We’re excited to share that the Introduction to Web Accessibility course , crea…" at bounding box center [187, 95] width 239 height 61
click at [316, 55] on button "1" at bounding box center [317, 55] width 12 height 9
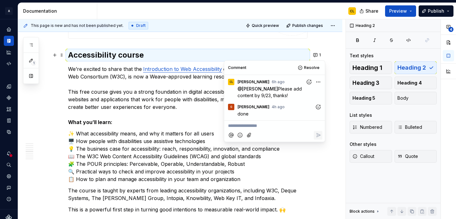
click at [149, 103] on p "We’re excited to share that the Introduction to Web Accessibility course , crea…" at bounding box center [187, 95] width 239 height 61
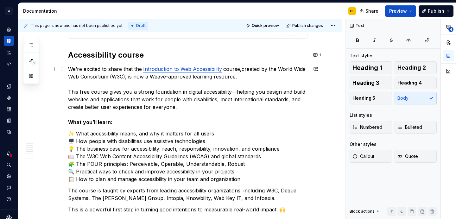
click at [89, 92] on p "We’re excited to share that the Introduction to Web Accessibility course , crea…" at bounding box center [187, 95] width 239 height 61
click at [163, 133] on p "✨ What accessibility means, and why it matters for all users 🖥️ How people with…" at bounding box center [187, 156] width 239 height 53
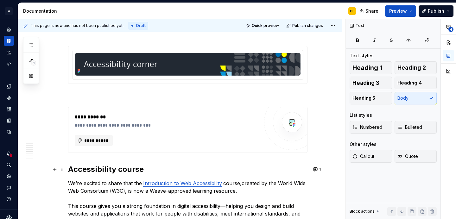
scroll to position [827, 0]
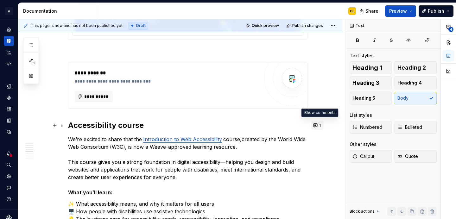
click at [317, 126] on button "1" at bounding box center [317, 125] width 12 height 9
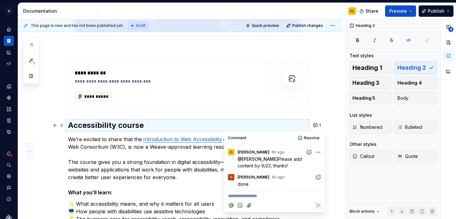
click at [254, 195] on p "**********" at bounding box center [274, 196] width 93 height 7
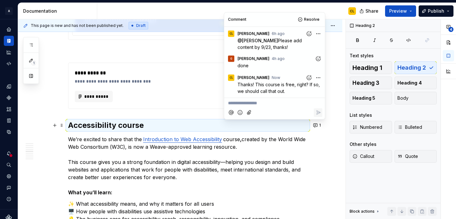
click at [249, 147] on p "We’re excited to share that the Introduction to Web Accessibility course , crea…" at bounding box center [187, 165] width 239 height 61
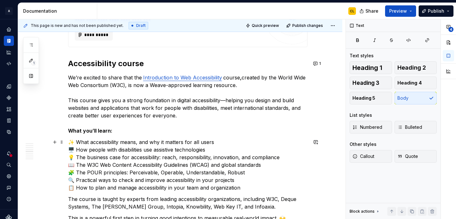
scroll to position [887, 0]
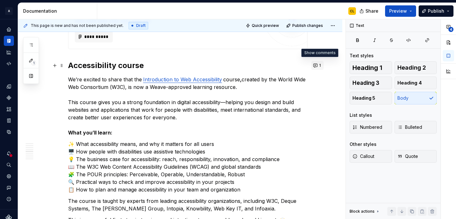
click at [319, 65] on button "1" at bounding box center [317, 65] width 12 height 9
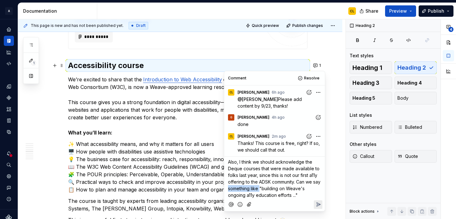
drag, startPoint x: 236, startPoint y: 189, endPoint x: 268, endPoint y: 188, distance: 32.0
click at [268, 188] on span "Also, I think we should acknowledge the Deque courses that were made available …" at bounding box center [275, 178] width 94 height 39
click at [281, 195] on p "Also, I think we should acknowledge the Deque courses that were made available …" at bounding box center [274, 179] width 93 height 40
click at [235, 189] on span "Also, I think we should acknowledge the Deque courses that were made available …" at bounding box center [275, 178] width 94 height 39
click at [261, 169] on span "Also, I think we should acknowledge the Deque courses that were made available …" at bounding box center [275, 178] width 94 height 39
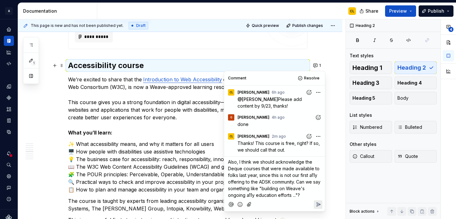
click at [271, 168] on span "Also, I think we should acknowledge the Deque courses that were made available …" at bounding box center [275, 178] width 94 height 39
click at [286, 171] on span "Also, I think we should acknowledge the Deque courses that were made available …" at bounding box center [275, 178] width 94 height 39
click at [266, 170] on span "Also, I think we should acknowledge the Deque courses that were made available …" at bounding box center [275, 178] width 94 height 39
click at [257, 176] on span "Also, I think we should acknowledge the Deque courses that were made available …" at bounding box center [275, 178] width 94 height 39
click at [261, 176] on span "Also, I think we should acknowledge the Deque courses that were made available …" at bounding box center [275, 178] width 94 height 39
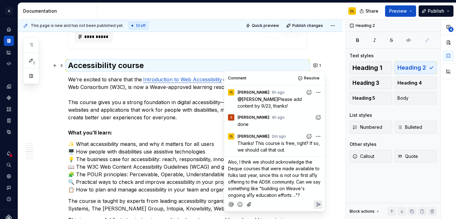
click at [264, 182] on span "Also, I think we should acknowledge the Deque courses that were made available …" at bounding box center [275, 178] width 94 height 39
click at [282, 184] on span "Also, I think we should acknowledge the Deque courses that were made available …" at bounding box center [275, 178] width 94 height 39
click at [253, 185] on p "Also, I think we should acknowledge the Deque courses that were made available …" at bounding box center [274, 179] width 93 height 40
click at [313, 175] on span "Also, I think we should acknowledge the Deque courses that were made available …" at bounding box center [275, 178] width 94 height 39
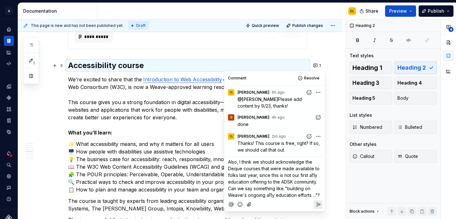
click at [292, 174] on span "Also, I think we should acknowledge the Deque courses that were made available …" at bounding box center [274, 178] width 93 height 39
click at [301, 169] on span "Also, I think we should acknowledge the Deque courses that were made available …" at bounding box center [274, 178] width 93 height 39
click at [291, 178] on p "Also, I think we should acknowledge the Deque courses that were made available …" at bounding box center [274, 179] width 93 height 40
click at [307, 180] on span "Also, I think we should acknowledge the Deque courses that were made available …" at bounding box center [274, 178] width 93 height 39
click at [314, 183] on span "Also, I think we should acknowledge the Deque courses that were made available …" at bounding box center [274, 178] width 93 height 39
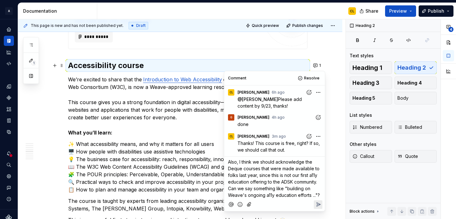
click at [298, 179] on p "Also, I think we should acknowledge the Deque courses that were made available …" at bounding box center [274, 179] width 93 height 40
click at [318, 182] on span "Also, I think we should acknowledge the Deque courses that were made available …" at bounding box center [274, 178] width 93 height 39
click at [320, 196] on p "Also, I think we should acknowledge the Deque courses that were made available …" at bounding box center [274, 179] width 93 height 40
click at [239, 205] on p "Also, I think we should acknowledge the Deque courses that were made available …" at bounding box center [274, 189] width 93 height 60
click at [237, 201] on span "Also, I think we should acknowledge the Deque courses that were made available …" at bounding box center [274, 188] width 93 height 59
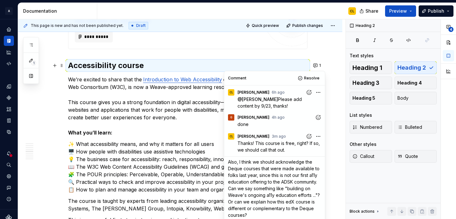
click at [237, 201] on span "Also, I think we should acknowledge the Deque courses that were made available …" at bounding box center [274, 188] width 93 height 59
click at [261, 201] on span "Also, I think we should acknowledge the Deque courses that were made available …" at bounding box center [274, 188] width 93 height 59
click at [254, 193] on span "Also, I think we should acknowledge the Deque courses that were made available …" at bounding box center [274, 188] width 93 height 59
click at [265, 200] on span "Also, I think we should acknowledge the Deque courses that were made available …" at bounding box center [274, 188] width 93 height 59
click at [272, 208] on span "Also, I think we should acknowledge the Deque courses that were made available …" at bounding box center [274, 188] width 93 height 59
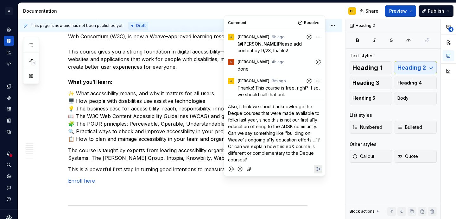
scroll to position [937, 0]
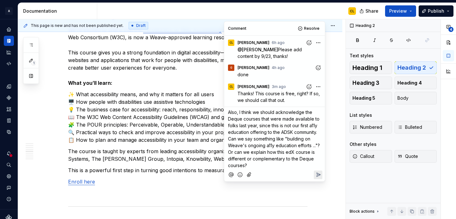
click at [254, 165] on p "Also, I think we should acknowledge the Deque courses that were made available …" at bounding box center [274, 139] width 93 height 60
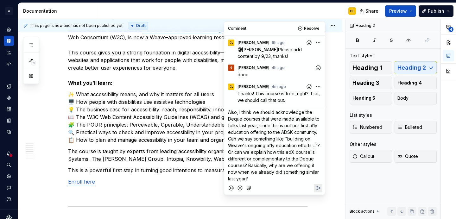
click at [262, 177] on p "Also, I think we should acknowledge the Deque courses that were made available …" at bounding box center [274, 145] width 93 height 73
click at [316, 188] on icon "Reply" at bounding box center [318, 188] width 6 height 6
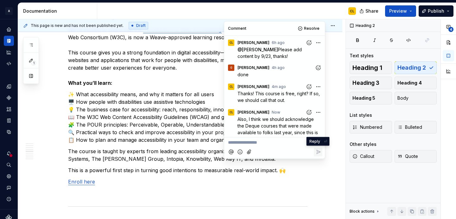
scroll to position [62, 0]
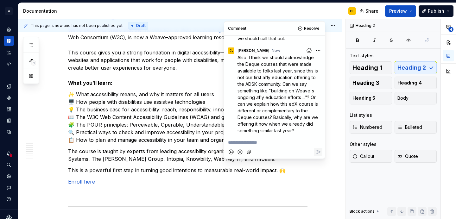
click at [331, 101] on div "**********" at bounding box center [180, 170] width 324 height 1997
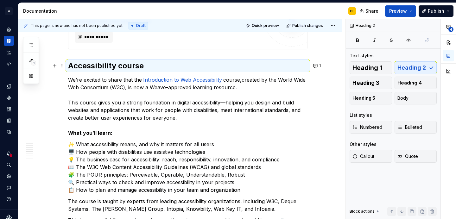
scroll to position [884, 0]
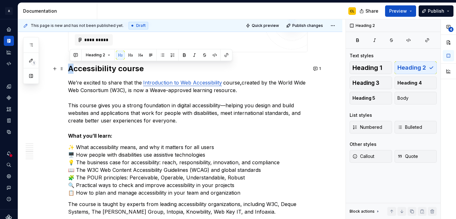
drag, startPoint x: 74, startPoint y: 69, endPoint x: 69, endPoint y: 69, distance: 4.7
click at [69, 69] on div "**********" at bounding box center [180, 222] width 324 height 1997
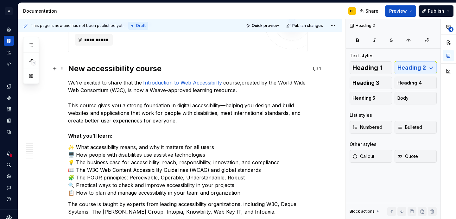
click at [111, 68] on h2 "New accessibility course" at bounding box center [187, 69] width 239 height 10
click at [89, 69] on h2 "New accessibility course" at bounding box center [187, 69] width 239 height 10
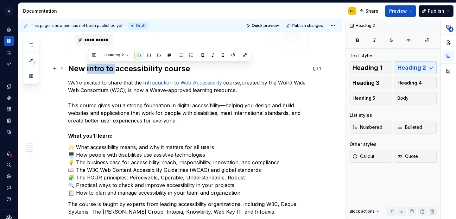
drag, startPoint x: 88, startPoint y: 68, endPoint x: 116, endPoint y: 69, distance: 27.6
click at [116, 69] on h2 "New intro to accessibility course" at bounding box center [187, 69] width 239 height 10
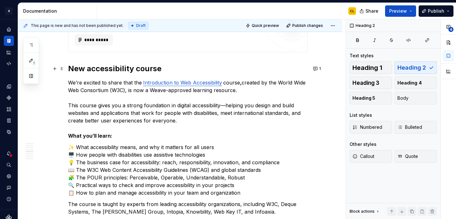
click at [178, 72] on h2 "New accessibility course" at bounding box center [187, 69] width 239 height 10
click at [128, 86] on p "We’re excited to share that the Introduction to Web Accessibility course , crea…" at bounding box center [187, 109] width 239 height 61
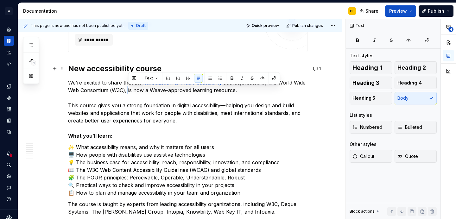
click at [172, 66] on h2 "New accessibility course" at bounding box center [187, 69] width 239 height 10
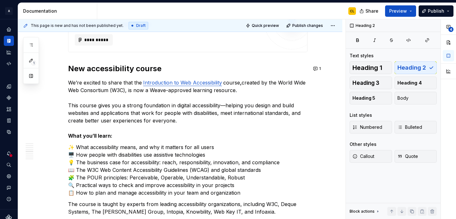
click at [136, 85] on p "We’re excited to share that the Introduction to Web Accessibility course , crea…" at bounding box center [187, 109] width 239 height 61
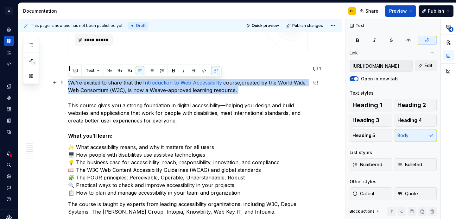
click at [162, 94] on p "We’re excited to share that the Introduction to Web Accessibility course , crea…" at bounding box center [187, 109] width 239 height 61
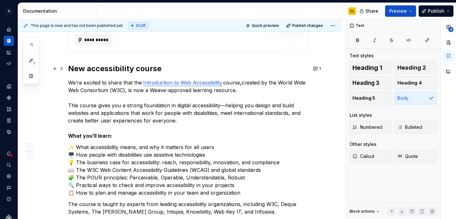
click at [173, 66] on h2 "New accessibility course" at bounding box center [187, 69] width 239 height 10
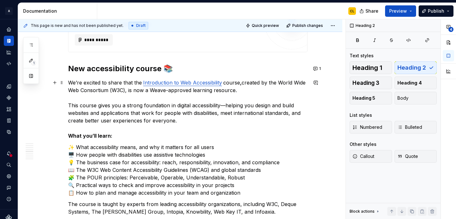
click at [201, 129] on p "We’re excited to share that the Introduction to Web Accessibility course , crea…" at bounding box center [187, 109] width 239 height 61
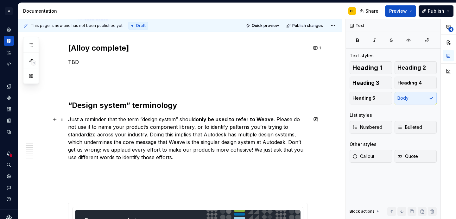
scroll to position [439, 0]
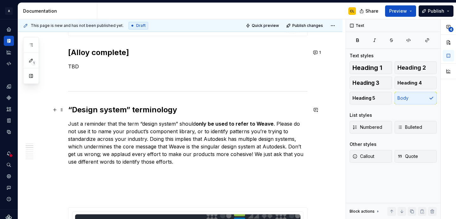
click at [198, 110] on h2 "“Design system” terminology" at bounding box center [187, 110] width 239 height 10
click at [182, 124] on p "Just a reminder that the term “design system” should only be used to refer to W…" at bounding box center [187, 143] width 239 height 46
click at [193, 139] on p "Just a reminder that the term “design system” should only be used to refer to W…" at bounding box center [187, 143] width 239 height 46
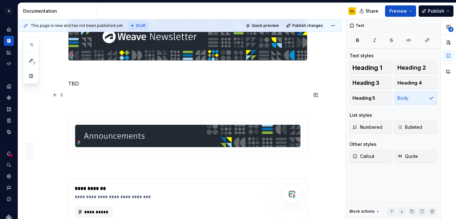
scroll to position [137, 0]
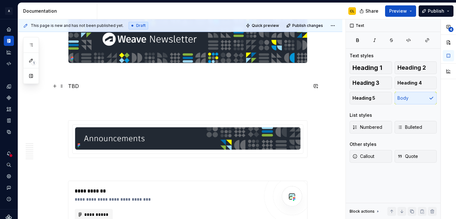
click at [79, 89] on p "TBD" at bounding box center [187, 86] width 239 height 8
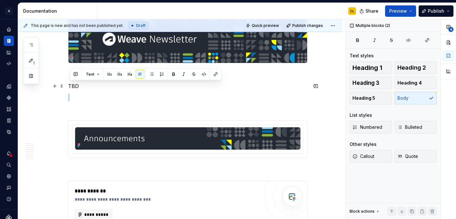
click at [76, 87] on p "TBD" at bounding box center [187, 86] width 239 height 8
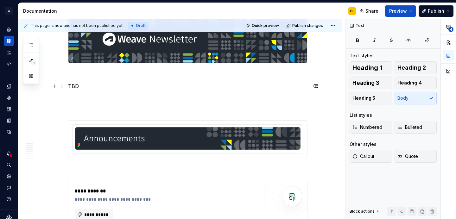
click at [76, 87] on p "TBD" at bounding box center [187, 86] width 239 height 8
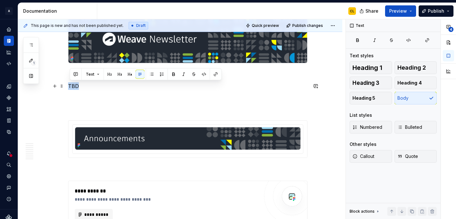
click at [88, 84] on p "TBD" at bounding box center [187, 86] width 239 height 8
drag, startPoint x: 71, startPoint y: 85, endPoint x: 79, endPoint y: 85, distance: 7.6
click at [79, 85] on p "TBD" at bounding box center [187, 86] width 239 height 8
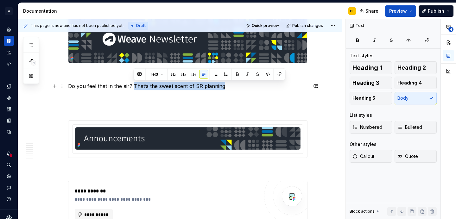
drag, startPoint x: 133, startPoint y: 85, endPoint x: 223, endPoint y: 87, distance: 89.9
click at [223, 87] on p "Do you feel that in the air? That’s the sweet scent of SR planning" at bounding box center [187, 86] width 239 height 8
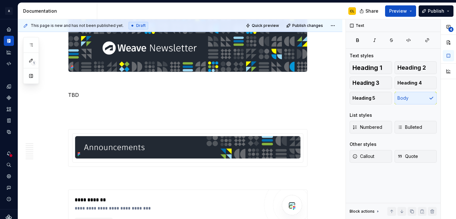
scroll to position [153, 0]
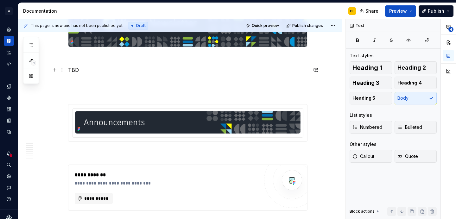
click at [75, 70] on p "TBD" at bounding box center [187, 70] width 239 height 8
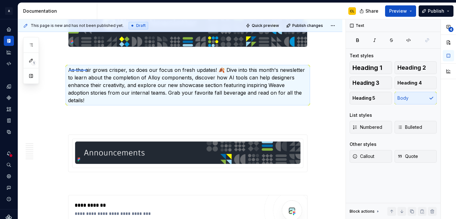
drag, startPoint x: 69, startPoint y: 71, endPoint x: 86, endPoint y: 70, distance: 17.5
click at [86, 70] on div "**********" at bounding box center [181, 119] width 327 height 200
click at [84, 69] on p "As the air grows crisper, so does our focus on fresh updates! 🍂 Dive into this …" at bounding box center [187, 85] width 239 height 38
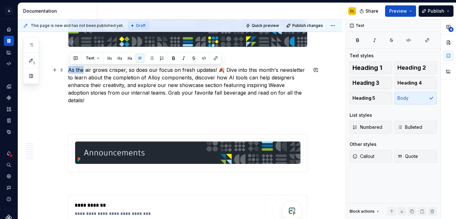
drag, startPoint x: 85, startPoint y: 70, endPoint x: 69, endPoint y: 70, distance: 15.8
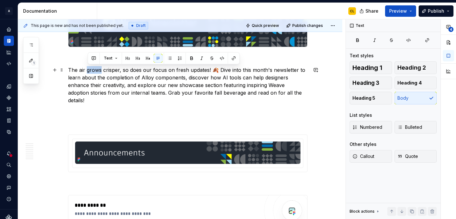
drag, startPoint x: 89, startPoint y: 70, endPoint x: 102, endPoint y: 70, distance: 13.3
click at [102, 70] on p "The air grows crisper, so does our focus on fresh updates! 🍂 Dive into this mon…" at bounding box center [187, 85] width 239 height 38
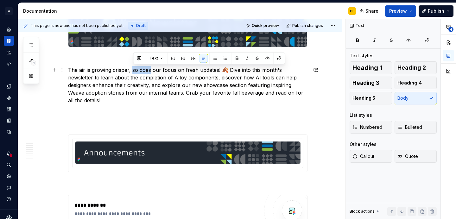
drag, startPoint x: 134, startPoint y: 70, endPoint x: 152, endPoint y: 70, distance: 18.4
click at [152, 70] on p "The air is growing crisper, so does our focus on fresh updates! 🍂 Dive into thi…" at bounding box center [187, 85] width 239 height 38
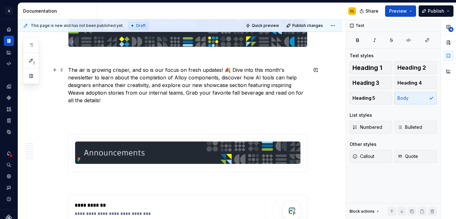
click at [186, 71] on p "The air is growing crisper, and so is our focus on fresh updates! 🍂 Dive into t…" at bounding box center [187, 85] width 239 height 38
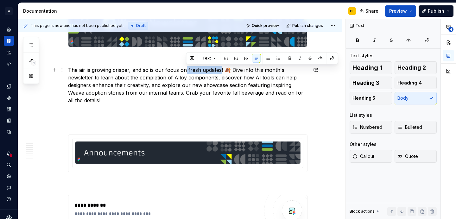
drag, startPoint x: 186, startPoint y: 70, endPoint x: 220, endPoint y: 70, distance: 33.9
click at [220, 70] on p "The air is growing crisper, and so is our focus on fresh updates! 🍂 Dive into t…" at bounding box center [187, 85] width 239 height 38
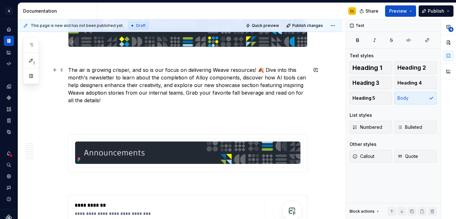
click at [193, 70] on p "The air is growing crisper, and so is our focus on delivering Weave resources! …" at bounding box center [187, 85] width 239 height 38
click at [207, 69] on p "The air is growing crisper, and so is our focus on delivering Weave resources! …" at bounding box center [187, 85] width 239 height 38
click at [223, 71] on p "The air is growing crisper, and so is our focus on delivering Weave resources! …" at bounding box center [187, 85] width 239 height 38
click at [212, 69] on p "The air is growing crisper, and so is our focus on delivering Weave resources! …" at bounding box center [187, 85] width 239 height 38
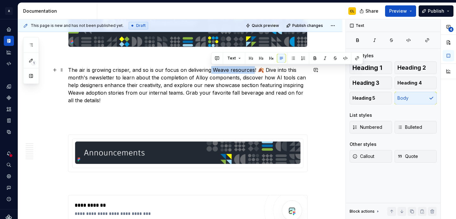
drag, startPoint x: 253, startPoint y: 71, endPoint x: 212, endPoint y: 69, distance: 41.5
click at [212, 69] on p "The air is growing crisper, and so is our focus on delivering Weave resources! …" at bounding box center [187, 85] width 239 height 38
click at [213, 69] on p "The air is growing crisper, and so is our focus on delivering Weave resources! …" at bounding box center [187, 85] width 239 height 38
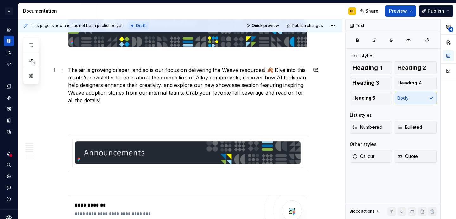
click at [261, 69] on p "The air is growing crisper, and so is our focus on delivering the Weave resourc…" at bounding box center [187, 85] width 239 height 38
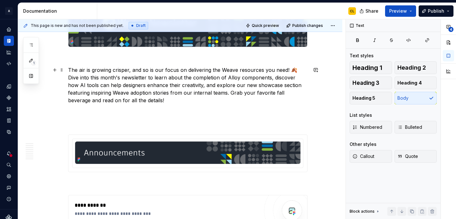
click at [221, 69] on p "The air is growing crisper, and so is our focus on delivering the Weave resourc…" at bounding box center [187, 85] width 239 height 38
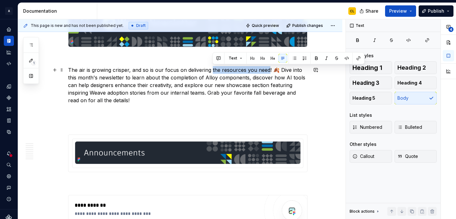
drag, startPoint x: 212, startPoint y: 71, endPoint x: 268, endPoint y: 70, distance: 56.4
click at [268, 70] on p "The air is growing crisper, and so is our focus on delivering the resources you…" at bounding box center [187, 85] width 239 height 38
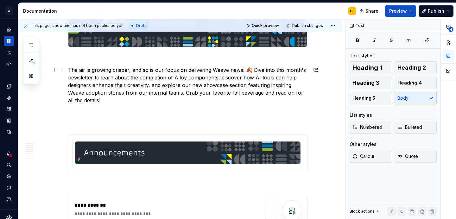
click at [211, 71] on p "The air is growing crisper, and so is our focus on delivering Weave news! 🍂 Div…" at bounding box center [187, 85] width 239 height 38
click at [242, 71] on p "The air is growing crisper, and so is our focus on delivering Weave news! 🍂 Div…" at bounding box center [187, 85] width 239 height 38
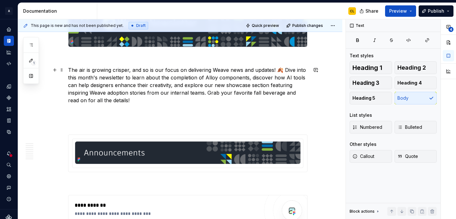
click at [183, 68] on p "The air is growing crisper, and so is our focus on delivering Weave news and up…" at bounding box center [187, 85] width 239 height 38
click at [154, 69] on p "The air is growing crisper, and so is our focus on delivering Weave news and up…" at bounding box center [187, 85] width 239 height 38
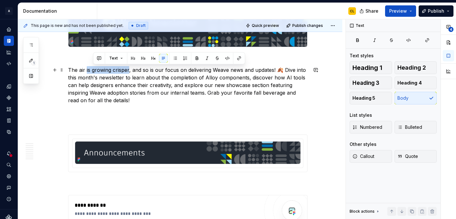
drag, startPoint x: 130, startPoint y: 70, endPoint x: 87, endPoint y: 68, distance: 43.1
click at [87, 68] on p "The air is growing crisper, and so is our focus on delivering Weave news and up…" at bounding box center [187, 85] width 239 height 38
click at [123, 68] on p "The air is growing crisper, and so is our focus on delivering Weave news and up…" at bounding box center [187, 85] width 239 height 38
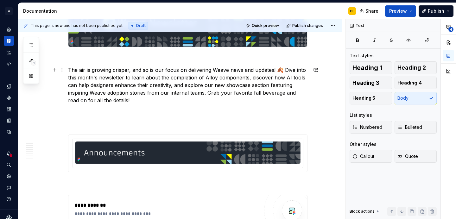
click at [153, 72] on p "The air is growing crisper, and so is our focus on delivering Weave news and up…" at bounding box center [187, 85] width 239 height 38
click at [189, 73] on p "The air is growing crisper, and so is our focus on delivering Weave news and up…" at bounding box center [187, 85] width 239 height 38
click at [205, 72] on p "The air is growing crisper, and so is our focus on delivering Weave news and up…" at bounding box center [187, 85] width 239 height 38
click at [185, 71] on p "The air is growing crisper, and so is our focus on delivering Weave news and up…" at bounding box center [187, 85] width 239 height 38
click at [198, 71] on p "The air is growing crisper, and so is our focus on delivering Weave news and up…" at bounding box center [187, 85] width 239 height 38
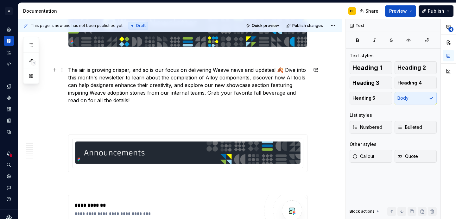
click at [213, 70] on p "The air is growing crisper, and so is our focus on delivering Weave news and up…" at bounding box center [187, 85] width 239 height 38
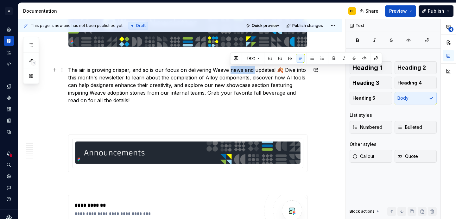
drag, startPoint x: 230, startPoint y: 69, endPoint x: 254, endPoint y: 70, distance: 24.4
click at [254, 70] on p "The air is growing crisper, and so is our focus on delivering Weave news and up…" at bounding box center [187, 85] width 239 height 38
click at [129, 73] on p "The air is growing crisper, and so is our focus on delivering Weave news and up…" at bounding box center [187, 85] width 239 height 38
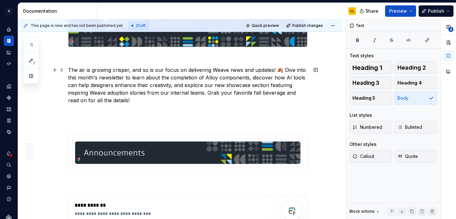
click at [142, 70] on p "The air is growing crisper, and so is our focus on delivering Weave news and up…" at bounding box center [187, 85] width 239 height 38
click at [278, 69] on p "The air is growing crisper, and so is our focus on delivering Weave news and up…" at bounding box center [187, 85] width 239 height 38
click at [256, 71] on p "The air is growing crisper, and so is our focus on delivering Weave news and up…" at bounding box center [187, 85] width 239 height 38
click at [222, 71] on p "The air is growing crisper, and so is our focus on delivering Weave news and up…" at bounding box center [187, 85] width 239 height 38
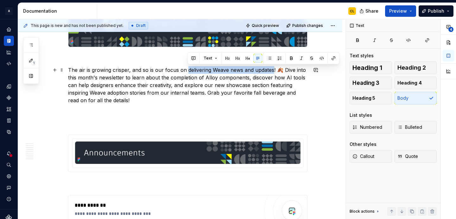
drag, startPoint x: 188, startPoint y: 70, endPoint x: 274, endPoint y: 71, distance: 85.8
click at [274, 71] on p "The air is growing crisper, and so is our focus on delivering Weave news and up…" at bounding box center [187, 85] width 239 height 38
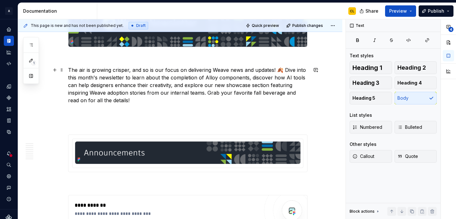
click at [224, 71] on p "The air is growing crisper, and so is our focus on delivering Weave news and up…" at bounding box center [187, 85] width 239 height 38
click at [212, 70] on p "The air is growing crisper, and so is our focus on delivering Weave news and up…" at bounding box center [187, 85] width 239 height 38
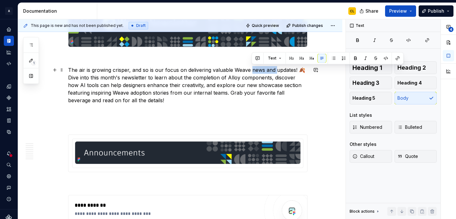
drag, startPoint x: 251, startPoint y: 70, endPoint x: 276, endPoint y: 71, distance: 25.3
click at [276, 71] on p "The air is growing crisper, and so is our focus on delivering valuable Weave ne…" at bounding box center [187, 85] width 239 height 38
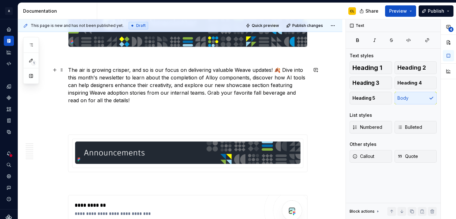
click at [236, 77] on p "The air is growing crisper, and so is our focus on delivering valuable Weave up…" at bounding box center [187, 85] width 239 height 38
click at [267, 79] on p "The air is growing crisper, and so is our focus on delivering valuable Weave up…" at bounding box center [187, 85] width 239 height 38
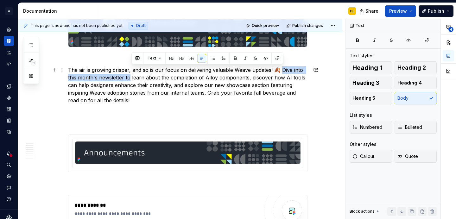
drag, startPoint x: 281, startPoint y: 69, endPoint x: 131, endPoint y: 78, distance: 150.3
click at [131, 78] on p "The air is growing crisper, and so is our focus on delivering valuable Weave up…" at bounding box center [187, 85] width 239 height 38
click at [226, 83] on p "The air is growing crisper, and so is our focus on delivering valuable Weave up…" at bounding box center [187, 85] width 239 height 38
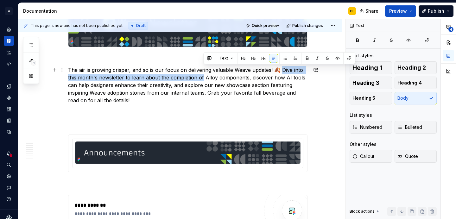
drag, startPoint x: 280, startPoint y: 69, endPoint x: 203, endPoint y: 80, distance: 78.0
click at [203, 80] on p "The air is growing crisper, and so is our focus on delivering valuable Weave up…" at bounding box center [187, 85] width 239 height 38
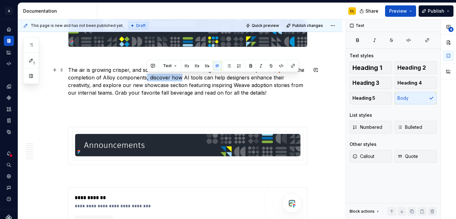
drag, startPoint x: 147, startPoint y: 79, endPoint x: 182, endPoint y: 78, distance: 35.1
click at [182, 78] on p "The air is growing crisper, and so is our focus on delivering valuable Weave up…" at bounding box center [187, 81] width 239 height 30
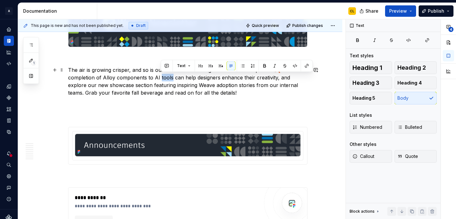
drag, startPoint x: 160, startPoint y: 77, endPoint x: 172, endPoint y: 78, distance: 11.1
click at [172, 78] on p "The air is growing crisper, and so is our focus on delivering valuable Weave up…" at bounding box center [187, 81] width 239 height 30
click at [179, 78] on p "The air is growing crisper, and so is our focus on delivering valuable Weave up…" at bounding box center [187, 81] width 239 height 30
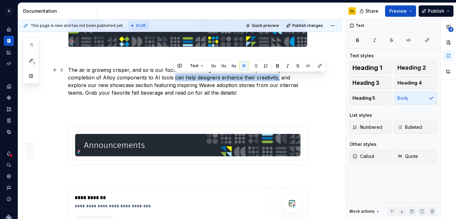
drag, startPoint x: 173, startPoint y: 78, endPoint x: 279, endPoint y: 79, distance: 105.1
click at [279, 79] on p "The air is growing crisper, and so is our focus on delivering valuable Weave up…" at bounding box center [187, 81] width 239 height 30
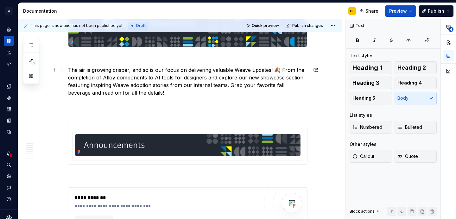
click at [195, 81] on p "The air is growing crisper, and so is our focus on delivering valuable Weave up…" at bounding box center [187, 81] width 239 height 30
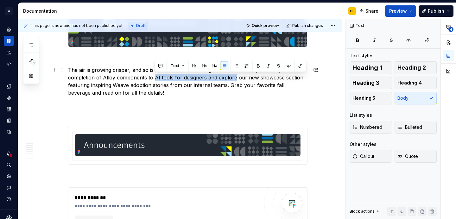
drag, startPoint x: 155, startPoint y: 78, endPoint x: 235, endPoint y: 78, distance: 80.4
click at [235, 78] on p "The air is growing crisper, and so is our focus on delivering valuable Weave up…" at bounding box center [187, 81] width 239 height 30
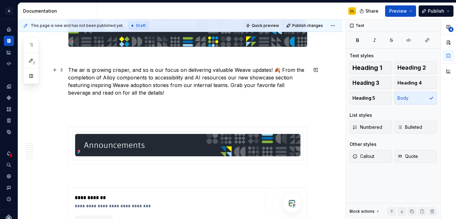
click at [155, 82] on p "The air is growing crisper, and so is our focus on delivering valuable Weave up…" at bounding box center [187, 81] width 239 height 30
click at [172, 78] on p "The air is growing crisper, and so is our focus on delivering valuable Weave up…" at bounding box center [187, 81] width 239 height 30
click at [147, 78] on p "The air is growing crisper, and so is our focus on delivering valuable Weave up…" at bounding box center [187, 81] width 239 height 30
click at [206, 79] on p "The air is growing crisper, and so is our focus on delivering valuable Weave up…" at bounding box center [187, 81] width 239 height 30
click at [229, 78] on p "The air is growing crisper, and so is our focus on delivering valuable Weave up…" at bounding box center [187, 81] width 239 height 30
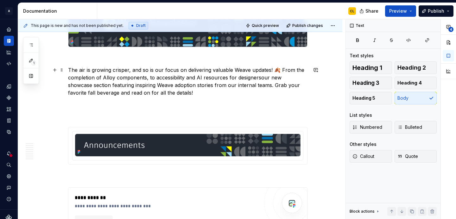
click at [147, 79] on p "The air is growing crisper, and so is our focus on delivering valuable Weave up…" at bounding box center [187, 81] width 239 height 30
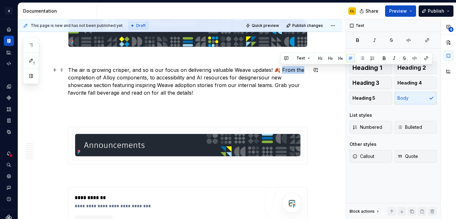
drag, startPoint x: 280, startPoint y: 70, endPoint x: 301, endPoint y: 72, distance: 21.0
click at [301, 72] on p "The air is growing crisper, and so is our focus on delivering valuable Weave up…" at bounding box center [187, 81] width 239 height 30
click at [295, 71] on p "The air is growing crisper, and so is our focus on delivering valuable Weave up…" at bounding box center [187, 81] width 239 height 30
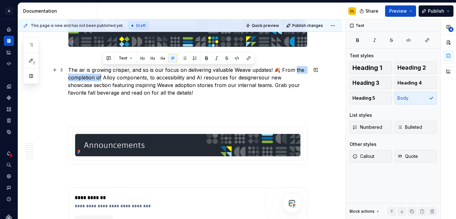
drag, startPoint x: 294, startPoint y: 70, endPoint x: 102, endPoint y: 79, distance: 192.0
click at [102, 79] on p "The air is growing crisper, and so is our focus on delivering valuable Weave up…" at bounding box center [187, 81] width 239 height 30
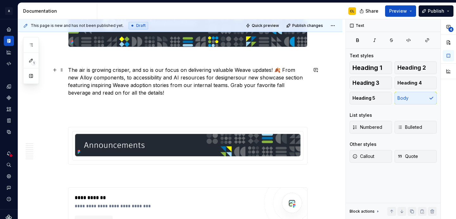
click at [85, 82] on p "The air is growing crisper, and so is our focus on delivering valuable Weave up…" at bounding box center [187, 81] width 239 height 30
click at [82, 76] on p "The air is growing crisper, and so is our focus on delivering valuable Weave up…" at bounding box center [187, 81] width 239 height 30
click at [96, 78] on p "The air is growing crisper, and so is our focus on delivering valuable Weave up…" at bounding box center [187, 81] width 239 height 30
click at [123, 77] on p "The air is growing crisper, and so is our focus on delivering valuable Weave up…" at bounding box center [187, 81] width 239 height 30
click at [152, 77] on p "The air is growing crisper, and so is our focus on delivering valuable Weave up…" at bounding box center [187, 81] width 239 height 30
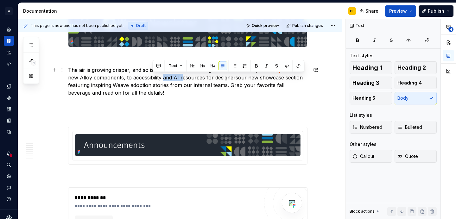
drag, startPoint x: 153, startPoint y: 78, endPoint x: 171, endPoint y: 78, distance: 18.7
click at [171, 78] on p "The air is growing crisper, and so is our focus on delivering valuable Weave up…" at bounding box center [187, 81] width 239 height 30
click at [195, 78] on p "The air is growing crisper, and so is our focus on delivering valuable Weave up…" at bounding box center [187, 81] width 239 height 30
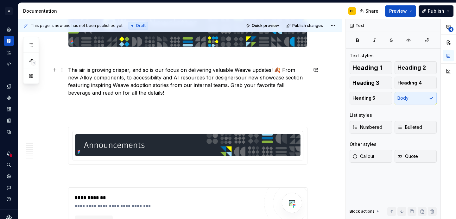
click at [227, 78] on p "The air is growing crisper, and so is our focus on delivering valuable Weave up…" at bounding box center [187, 81] width 239 height 30
click at [177, 78] on p "The air is growing crisper, and so is our focus on delivering valuable Weave up…" at bounding box center [187, 81] width 239 height 30
click at [204, 87] on p "The air is growing crisper, and so is our focus on delivering valuable Weave up…" at bounding box center [187, 81] width 239 height 30
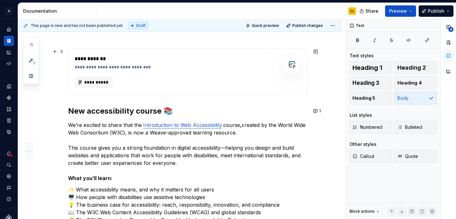
scroll to position [863, 0]
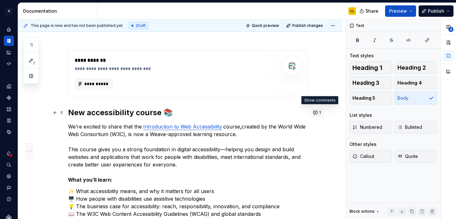
click at [318, 112] on button "1" at bounding box center [317, 112] width 12 height 9
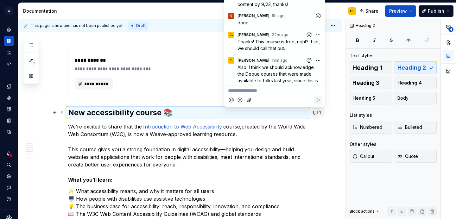
scroll to position [62, 0]
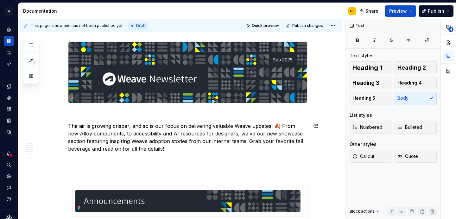
scroll to position [89, 0]
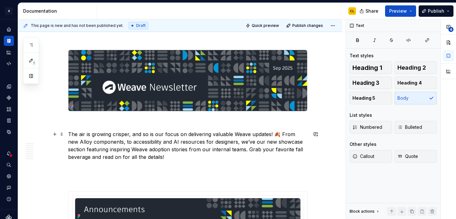
click at [212, 139] on p "The air is growing crisper, and so is our focus on delivering valuable Weave up…" at bounding box center [187, 145] width 239 height 30
click at [280, 133] on p "The air is growing crisper, and so is our focus on delivering valuable Weave up…" at bounding box center [187, 145] width 239 height 30
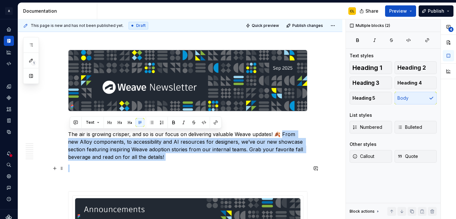
drag, startPoint x: 281, startPoint y: 132, endPoint x: 183, endPoint y: 165, distance: 103.2
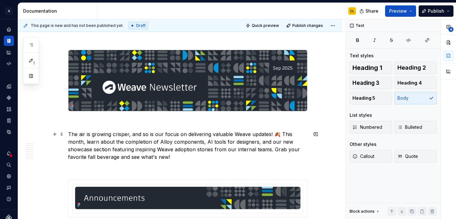
click at [183, 143] on p "The air is growing crisper, and so is our focus on delivering valuable Weave up…" at bounding box center [187, 145] width 239 height 30
click at [232, 142] on p "The air is growing crisper, and so is our focus on delivering valuable Weave up…" at bounding box center [187, 145] width 239 height 30
click at [200, 146] on p "The air is growing crisper, and so is our focus on delivering valuable Weave up…" at bounding box center [187, 145] width 239 height 30
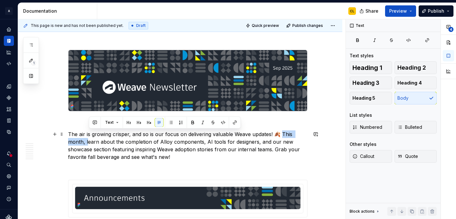
drag, startPoint x: 280, startPoint y: 133, endPoint x: 90, endPoint y: 141, distance: 190.1
click at [90, 141] on p "The air is growing crisper, and so is our focus on delivering valuable Weave up…" at bounding box center [187, 145] width 239 height 30
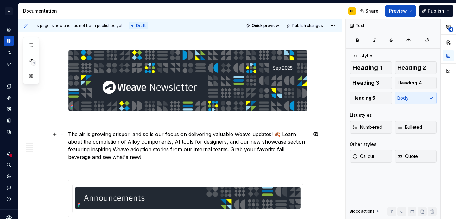
click at [145, 147] on p "The air is growing crisper, and so is our focus on delivering valuable Weave up…" at bounding box center [187, 145] width 239 height 30
click at [143, 158] on p "The air is growing crisper, and so is our focus on delivering valuable Weave up…" at bounding box center [187, 145] width 239 height 30
click at [190, 153] on p "The air is growing crisper, and so is our focus on delivering valuable Weave up…" at bounding box center [187, 145] width 239 height 30
click at [218, 146] on p "The air is growing crisper, and so is our focus on delivering valuable Weave up…" at bounding box center [187, 145] width 239 height 30
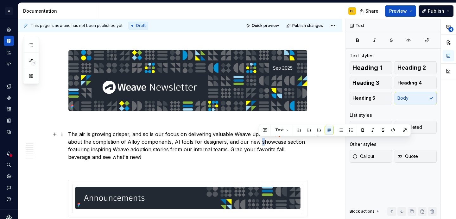
click at [259, 142] on p "The air is growing crisper, and so is our focus on delivering valuable Weave up…" at bounding box center [187, 145] width 239 height 30
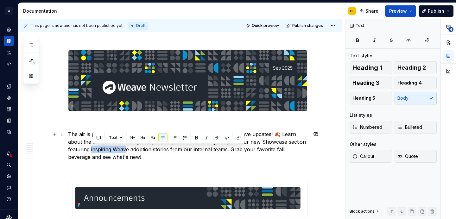
drag, startPoint x: 92, startPoint y: 149, endPoint x: 127, endPoint y: 148, distance: 35.2
click at [127, 148] on p "The air is growing crisper, and so is our focus on delivering valuable Weave up…" at bounding box center [187, 145] width 239 height 30
click at [135, 150] on p "The air is growing crisper, and so is our focus on delivering valuable Weave up…" at bounding box center [187, 145] width 239 height 30
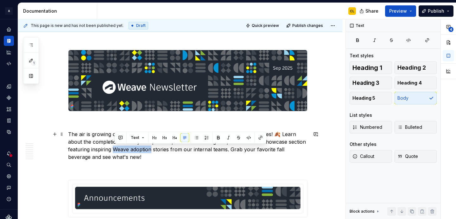
drag, startPoint x: 115, startPoint y: 149, endPoint x: 153, endPoint y: 148, distance: 38.6
click at [153, 148] on p "The air is growing crisper, and so is our focus on delivering valuable Weave up…" at bounding box center [187, 145] width 239 height 30
click at [123, 150] on p "The air is growing crisper, and so is our focus on delivering valuable Weave up…" at bounding box center [187, 145] width 239 height 30
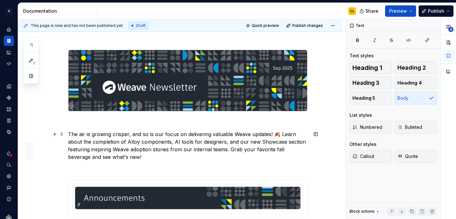
click at [123, 150] on p "The air is growing crisper, and so is our focus on delivering valuable Weave up…" at bounding box center [187, 145] width 239 height 30
click at [159, 151] on p "The air is growing crisper, and so is our focus on delivering valuable Weave up…" at bounding box center [187, 145] width 239 height 30
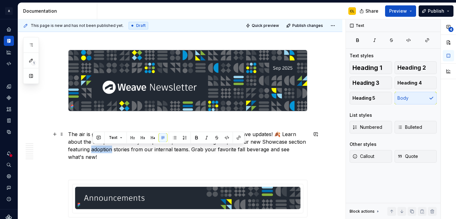
drag, startPoint x: 93, startPoint y: 149, endPoint x: 114, endPoint y: 149, distance: 20.6
click at [114, 149] on p "The air is growing crisper, and so is our focus on delivering valuable Weave up…" at bounding box center [187, 145] width 239 height 30
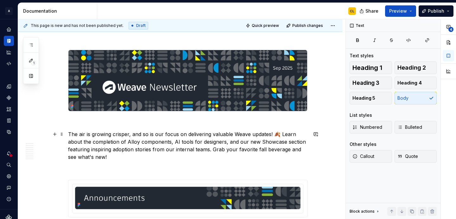
click at [178, 149] on p "The air is growing crisper, and so is our focus on delivering valuable Weave up…" at bounding box center [187, 145] width 239 height 30
click at [163, 152] on p "The air is growing crisper, and so is our focus on delivering valuable Weave up…" at bounding box center [187, 145] width 239 height 30
click at [121, 151] on p "The air is growing crisper, and so is our focus on delivering valuable Weave up…" at bounding box center [187, 145] width 239 height 30
click at [122, 150] on p "The air is growing crisper, and so is our focus on delivering valuable Weave up…" at bounding box center [187, 145] width 239 height 30
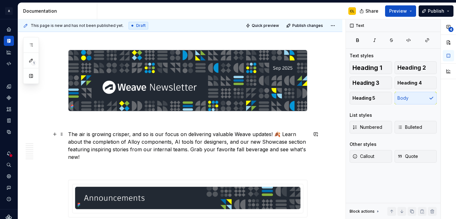
click at [122, 150] on p "The air is growing crisper, and so is our focus on delivering valuable Weave up…" at bounding box center [187, 145] width 239 height 30
click at [162, 151] on p "The air is growing crisper, and so is our focus on delivering valuable Weave up…" at bounding box center [187, 145] width 239 height 30
click at [155, 153] on p "The air is growing crisper, and so is our focus on delivering valuable Weave up…" at bounding box center [187, 145] width 239 height 30
click at [127, 149] on p "The air is growing crisper, and so is our focus on delivering valuable Weave up…" at bounding box center [187, 145] width 239 height 30
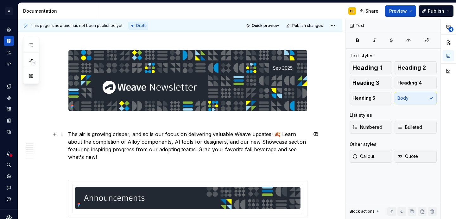
click at [127, 149] on p "The air is growing crisper, and so is our focus on delivering valuable Weave up…" at bounding box center [187, 145] width 239 height 30
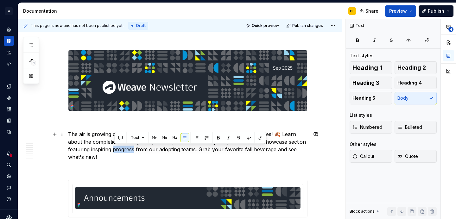
click at [159, 150] on p "The air is growing crisper, and so is our focus on delivering valuable Weave up…" at bounding box center [187, 145] width 239 height 30
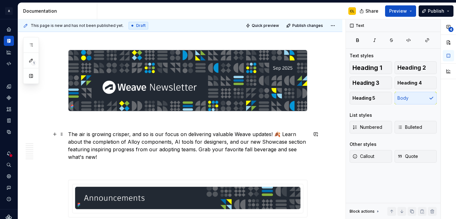
click at [243, 148] on p "The air is growing crisper, and so is our focus on delivering valuable Weave up…" at bounding box center [187, 145] width 239 height 30
click at [219, 152] on p "The air is growing crisper, and so is our focus on delivering valuable Weave up…" at bounding box center [187, 145] width 239 height 30
click at [162, 156] on p "The air is growing crisper, and so is our focus on delivering valuable Weave up…" at bounding box center [187, 145] width 239 height 30
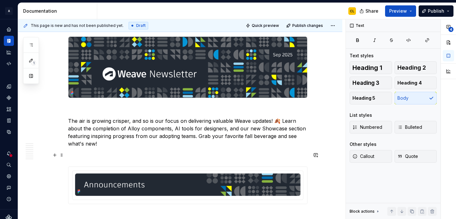
scroll to position [108, 0]
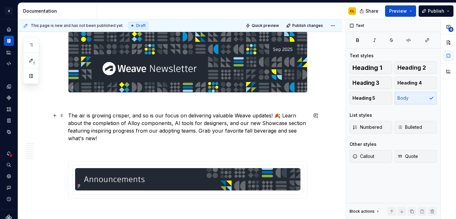
click at [179, 125] on p "The air is growing crisper, and so is our focus on delivering valuable Weave up…" at bounding box center [187, 127] width 239 height 30
click at [223, 116] on p "The air is growing crisper, and so is our focus on delivering valuable Weave up…" at bounding box center [187, 127] width 239 height 30
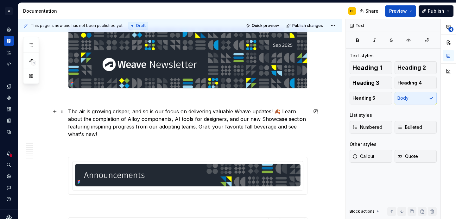
click at [171, 116] on p "The air is growing crisper, and so is our focus on delivering valuable Weave up…" at bounding box center [187, 123] width 239 height 30
click at [197, 116] on p "The air is growing crisper, and so is our focus on delivering valuable Weave up…" at bounding box center [187, 123] width 239 height 30
click at [233, 116] on p "The air is growing crisper, and so is our focus on delivering valuable Weave up…" at bounding box center [187, 123] width 239 height 30
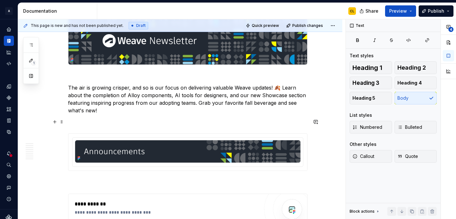
scroll to position [136, 0]
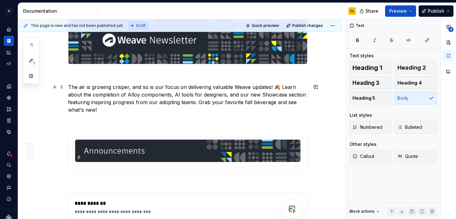
click at [185, 95] on p "The air is growing crisper, and so is our focus on delivering valuable Weave up…" at bounding box center [187, 98] width 239 height 30
click at [205, 99] on p "The air is growing crisper, and so is our focus on delivering valuable Weave up…" at bounding box center [187, 98] width 239 height 30
click at [222, 101] on p "The air is growing crisper, and so is our focus on delivering valuable Weave up…" at bounding box center [187, 98] width 239 height 30
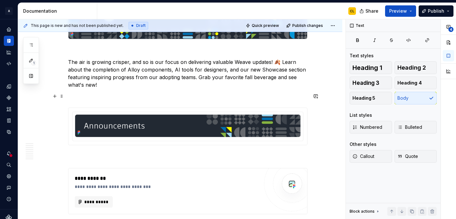
scroll to position [161, 0]
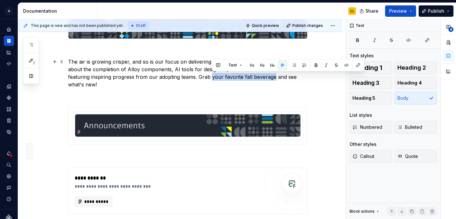
drag, startPoint x: 212, startPoint y: 78, endPoint x: 275, endPoint y: 76, distance: 62.4
click at [275, 76] on p "The air is growing crisper, and so is our focus on delivering valuable Weave up…" at bounding box center [187, 73] width 239 height 30
click at [242, 79] on p "The air is growing crisper, and so is our focus on delivering valuable Weave up…" at bounding box center [187, 73] width 239 height 30
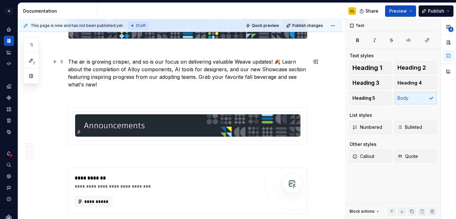
click at [228, 79] on p "The air is growing crisper, and so is our focus on delivering valuable Weave up…" at bounding box center [187, 73] width 239 height 30
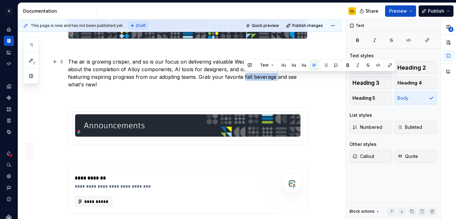
drag, startPoint x: 243, startPoint y: 77, endPoint x: 276, endPoint y: 74, distance: 32.7
click at [276, 74] on p "The air is growing crisper, and so is our focus on delivering valuable Weave up…" at bounding box center [187, 73] width 239 height 30
click at [269, 81] on p "The air is growing crisper, and so is our focus on delivering valuable Weave up…" at bounding box center [187, 73] width 239 height 30
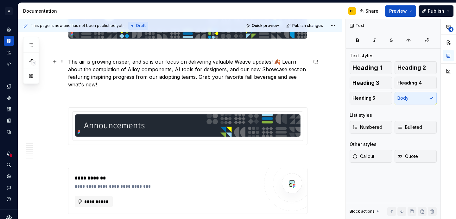
click at [253, 75] on p "The air is growing crisper, and so is our focus on delivering valuable Weave up…" at bounding box center [187, 73] width 239 height 30
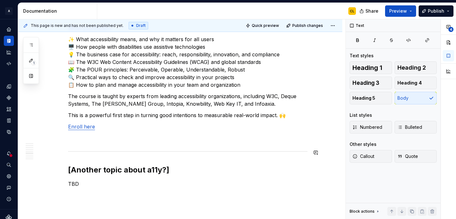
scroll to position [1003, 0]
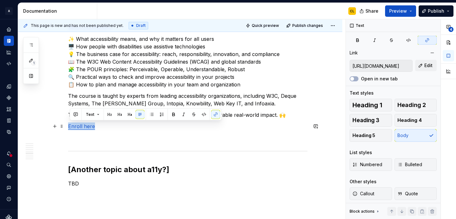
drag, startPoint x: 97, startPoint y: 129, endPoint x: 69, endPoint y: 124, distance: 28.0
click at [69, 124] on p "Enroll here" at bounding box center [187, 127] width 239 height 8
click at [173, 113] on button "button" at bounding box center [173, 114] width 9 height 9
click at [194, 81] on p "✨ What accessibility means, and why it matters for all users 🖥️ How people with…" at bounding box center [187, 61] width 239 height 53
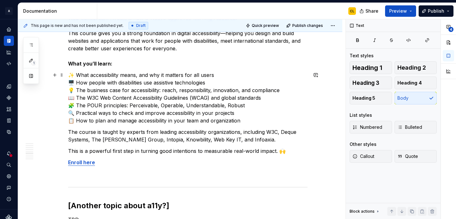
scroll to position [970, 0]
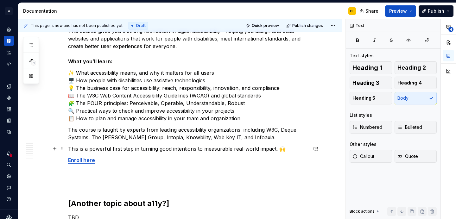
click at [231, 150] on p "This is a powerful first step in turning good intentions to measurable real-wor…" at bounding box center [187, 149] width 239 height 8
click at [198, 146] on p "This is a powerful first step in turning good intentions to measurable, real-wo…" at bounding box center [187, 149] width 239 height 8
click at [218, 101] on p "✨ What accessibility means, and why it matters for all users 🖥️ How people with…" at bounding box center [187, 95] width 239 height 53
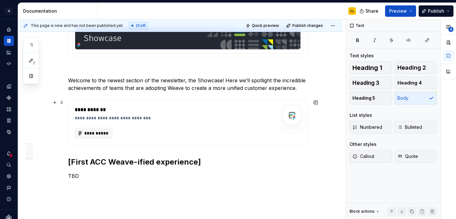
scroll to position [1535, 0]
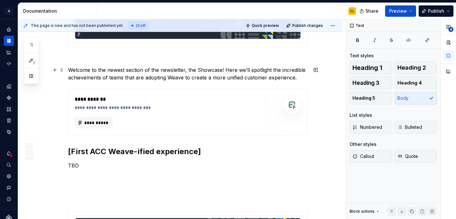
click at [228, 71] on p "Welcome to the newest section of the newsletter, the Showcase! Here we’ll spotl…" at bounding box center [187, 73] width 239 height 15
click at [240, 77] on p "Welcome to the newest section of the newsletter, the Showcase! Here we’ll spotl…" at bounding box center [187, 73] width 239 height 15
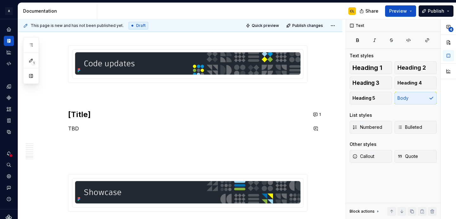
scroll to position [1531, 0]
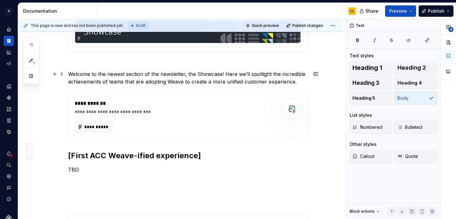
click at [226, 74] on p "Welcome to the newest section of the newsletter, the Showcase! Here we’ll spotl…" at bounding box center [187, 77] width 239 height 15
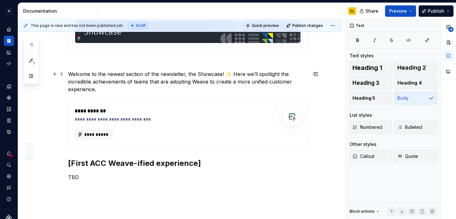
click at [152, 83] on p "Welcome to the newest section of the newsletter, the Showcase! ✨ Here we’ll spo…" at bounding box center [187, 81] width 239 height 23
click at [193, 80] on p "Welcome to the newest section of the newsletter, the Showcase! ✨ Here we’ll spo…" at bounding box center [187, 81] width 239 height 23
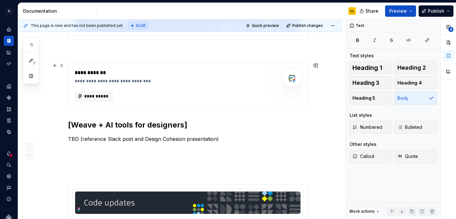
scroll to position [1232, 0]
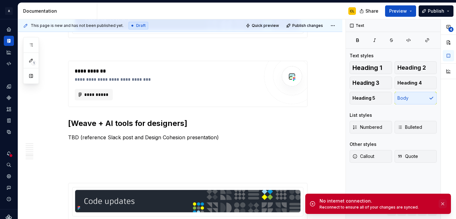
click at [442, 204] on button "button" at bounding box center [442, 203] width 8 height 9
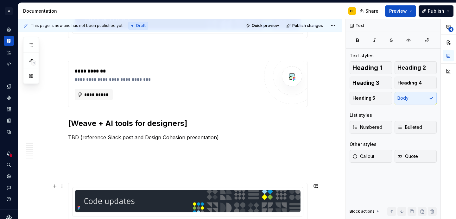
type textarea "*"
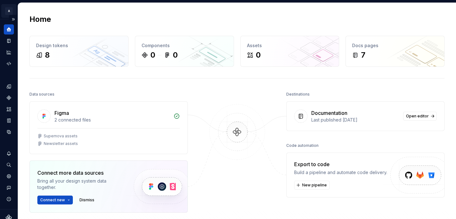
click at [9, 9] on html "A Weave-newsletter CL Design system data Home Design tokens 8 Components 0 0 As…" at bounding box center [228, 109] width 456 height 219
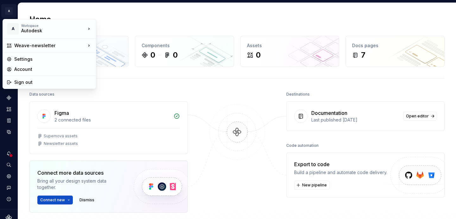
click at [43, 7] on html "A Weave-newsletter CL Design system data Home Design tokens 8 Components 0 0 As…" at bounding box center [228, 109] width 456 height 219
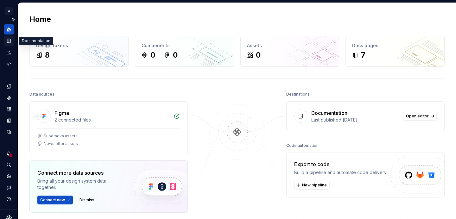
click at [8, 41] on icon "Documentation" at bounding box center [9, 40] width 3 height 3
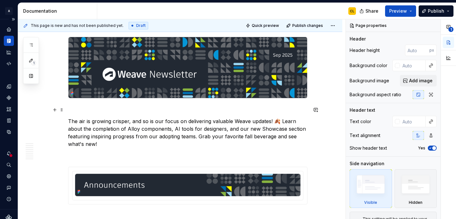
scroll to position [113, 0]
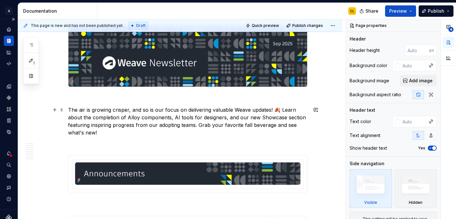
click at [244, 110] on p "The air is growing crisper, and so is our focus on delivering valuable Weave up…" at bounding box center [187, 121] width 239 height 30
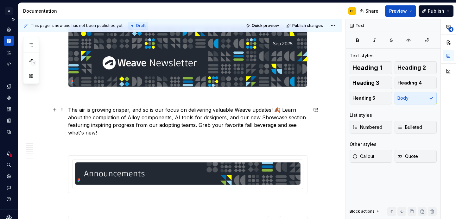
click at [273, 110] on p "The air is growing crisper, and so is our focus on delivering valuable Weave up…" at bounding box center [187, 121] width 239 height 30
click at [284, 110] on p "The air is growing crisper, and so is our focus on delivering valuable Weave up…" at bounding box center [187, 121] width 239 height 30
click at [278, 118] on p "The air is growing crisper, and so is our focus on delivering valuable Weave up…" at bounding box center [187, 121] width 239 height 30
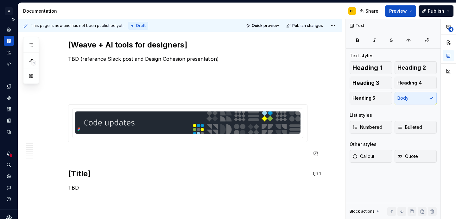
scroll to position [1314, 0]
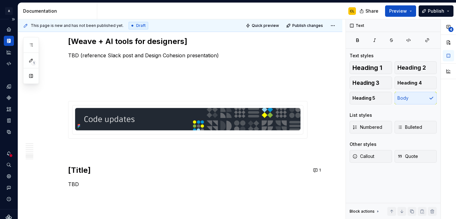
type textarea "*"
click at [87, 56] on p "TBD (reference Slack post and Design Cohesion presentation)" at bounding box center [187, 56] width 239 height 8
click at [81, 56] on p "TBD (reference Slack post and Design Cohesion presentation)" at bounding box center [187, 56] width 239 height 8
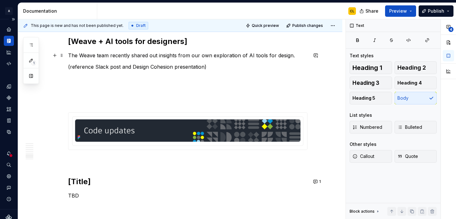
click at [202, 56] on p "The Weave team recently shared out insights from our own exploration of AI tool…" at bounding box center [187, 56] width 239 height 8
click at [195, 56] on p "The Weave team recently shared out insights from our own exploration of AI tool…" at bounding box center [187, 56] width 239 height 8
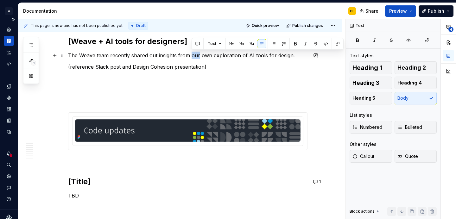
click at [205, 56] on p "The Weave team recently shared out insights from our own exploration of AI tool…" at bounding box center [187, 56] width 239 height 8
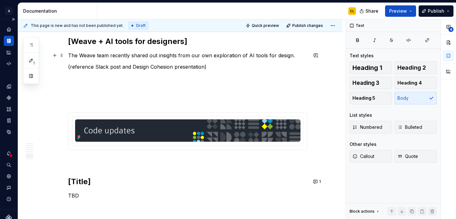
click at [205, 56] on p "The Weave team recently shared out insights from our own exploration of AI tool…" at bounding box center [187, 56] width 239 height 8
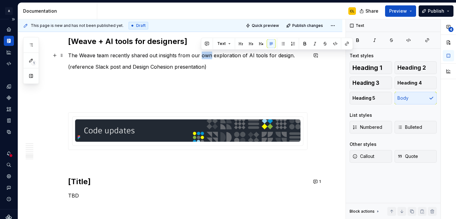
click at [201, 56] on p "The Weave team recently shared out insights from our own exploration of AI tool…" at bounding box center [187, 56] width 239 height 8
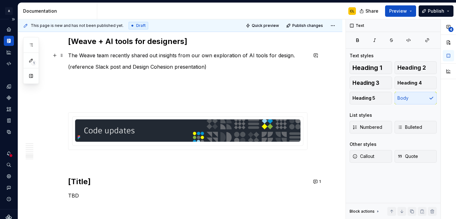
click at [231, 55] on p "The Weave team recently shared out insights from our own exploration of AI tool…" at bounding box center [187, 56] width 239 height 8
click at [250, 56] on p "The Weave team recently shared out insights from our own exploration of AI tool…" at bounding box center [187, 56] width 239 height 8
click at [179, 54] on p "The Weave team recently shared out insights from our own exploration of AI tool…" at bounding box center [187, 56] width 239 height 8
click at [172, 55] on p "The Weave team recently shared out insights from our own exploration of AI tool…" at bounding box center [187, 56] width 239 height 8
click at [180, 55] on p "The Weave team recently shared out insights from our own exploration of AI tool…" at bounding box center [187, 56] width 239 height 8
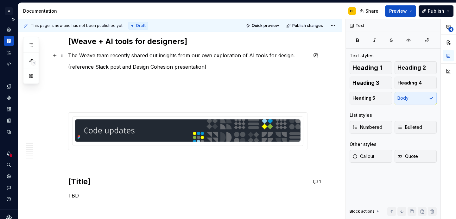
click at [179, 55] on p "The Weave team recently shared out insights from our own exploration of AI tool…" at bounding box center [187, 56] width 239 height 8
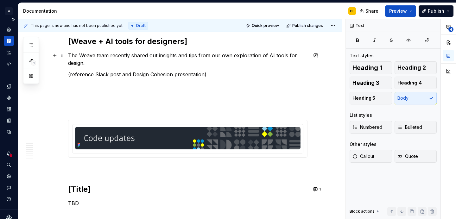
click at [229, 54] on p "The Weave team recently shared out insights and tips from our own exploration o…" at bounding box center [187, 59] width 239 height 15
click at [233, 56] on p "The Weave team recently shared out insights and tips from our own exploration o…" at bounding box center [187, 59] width 239 height 15
click at [225, 58] on p "The Weave team recently shared out insights and tips from our own exploration o…" at bounding box center [187, 59] width 239 height 15
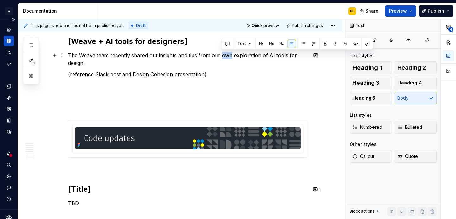
click at [225, 58] on p "The Weave team recently shared out insights and tips from our own exploration o…" at bounding box center [187, 59] width 239 height 15
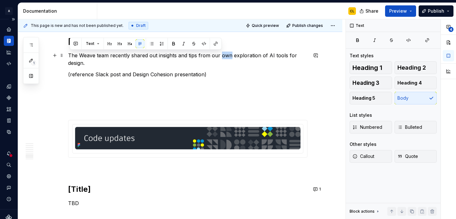
click at [227, 55] on p "The Weave team recently shared out insights and tips from our own exploration o…" at bounding box center [187, 59] width 239 height 15
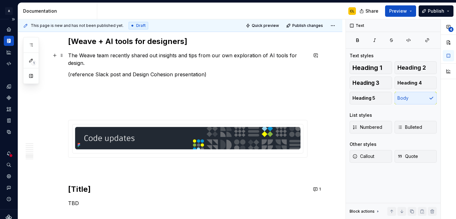
click at [227, 55] on p "The Weave team recently shared out insights and tips from our own exploration o…" at bounding box center [187, 59] width 239 height 15
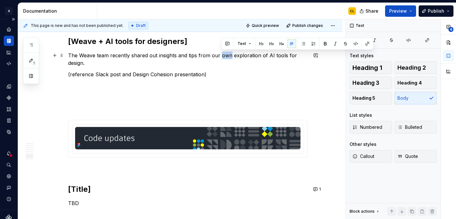
click at [218, 55] on p "The Weave team recently shared out insights and tips from our own exploration o…" at bounding box center [187, 59] width 239 height 15
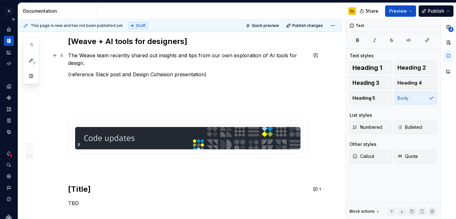
click at [229, 56] on p "The Weave team recently shared out insights and tips from our own exploration o…" at bounding box center [187, 59] width 239 height 15
click at [97, 66] on p "The Weave team recently shared out insights and tips from our own exploration o…" at bounding box center [187, 59] width 239 height 15
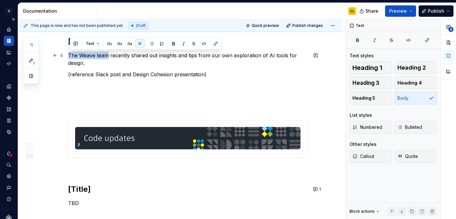
drag, startPoint x: 70, startPoint y: 54, endPoint x: 109, endPoint y: 56, distance: 38.7
click at [109, 56] on p "The Weave team recently shared out insights and tips from our own exploration o…" at bounding box center [187, 59] width 239 height 15
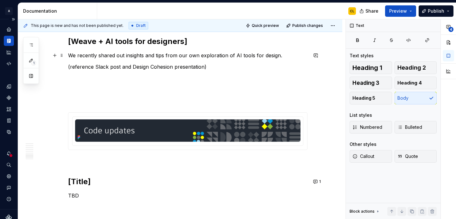
click at [153, 57] on p "We recently shared out insights and tips from our own exploration of AI tools f…" at bounding box center [187, 56] width 239 height 8
click at [197, 56] on p "We recently shared out insights and tips from our own exploration of AI tools f…" at bounding box center [187, 56] width 239 height 8
click at [182, 55] on p "We recently shared out insights and tips from our own exploration of AI tools f…" at bounding box center [187, 56] width 239 height 8
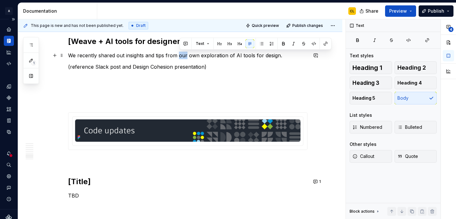
click at [195, 57] on p "We recently shared out insights and tips from our own exploration of AI tools f…" at bounding box center [187, 56] width 239 height 8
click at [188, 56] on p "We recently shared out insights and tips from our own exploration of AI tools f…" at bounding box center [187, 56] width 239 height 8
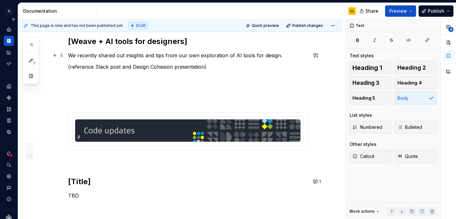
click at [192, 56] on p "We recently shared out insights and tips from our own exploration of AI tools f…" at bounding box center [187, 56] width 239 height 8
click at [278, 57] on p "We recently shared out insights and tips from our own exploration of AI tools f…" at bounding box center [187, 56] width 239 height 8
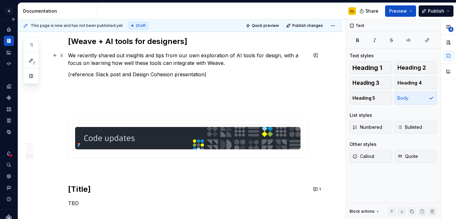
click at [132, 59] on p "We recently shared out insights and tips from our own exploration of AI tools f…" at bounding box center [187, 59] width 239 height 15
click at [111, 58] on p "We recently shared out insights and tips from our own exploration of AI tools f…" at bounding box center [187, 59] width 239 height 15
click at [116, 58] on p "We recently shared out insights and tips from our own exploration of AI tools f…" at bounding box center [187, 59] width 239 height 15
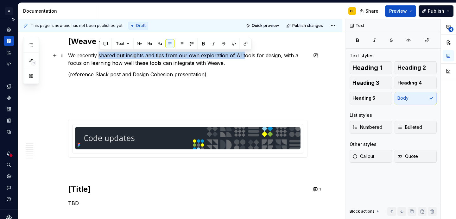
drag, startPoint x: 100, startPoint y: 56, endPoint x: 244, endPoint y: 56, distance: 144.0
click at [244, 56] on p "We recently shared out insights and tips from our own exploration of AI tools f…" at bounding box center [187, 59] width 239 height 15
click at [219, 58] on p "We recently shared out insights and tips from our own exploration of AI tools f…" at bounding box center [187, 59] width 239 height 15
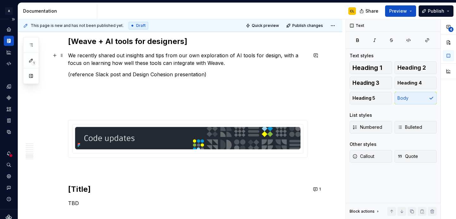
click at [169, 57] on p "We recently shared out insights and tips from our own exploration of AI tools f…" at bounding box center [187, 59] width 239 height 15
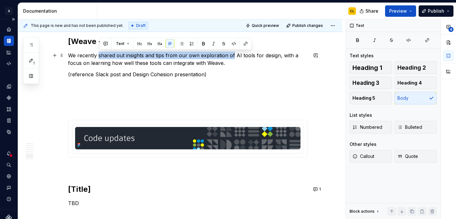
drag, startPoint x: 99, startPoint y: 56, endPoint x: 233, endPoint y: 58, distance: 133.9
click at [233, 58] on p "We recently shared out insights and tips from our own exploration of AI tools f…" at bounding box center [187, 59] width 239 height 15
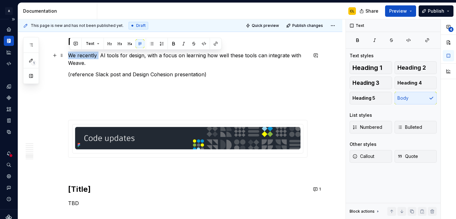
drag, startPoint x: 70, startPoint y: 55, endPoint x: 100, endPoint y: 56, distance: 30.1
click at [100, 56] on p "We recently AI tools for design, with a focus on learning how well these tools …" at bounding box center [187, 59] width 239 height 15
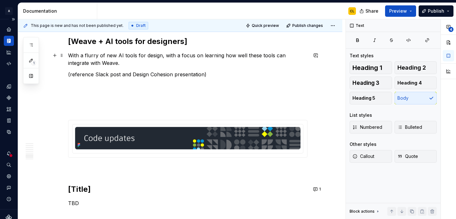
click at [124, 56] on p "With a flurry of new AI tools for design, with a focus on learning how well the…" at bounding box center [187, 59] width 239 height 15
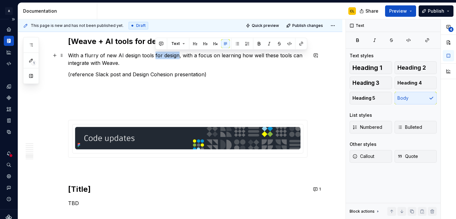
drag, startPoint x: 155, startPoint y: 56, endPoint x: 179, endPoint y: 56, distance: 23.1
click at [179, 56] on p "With a flurry of new AI design tools for design, with a focus on learning how w…" at bounding box center [187, 59] width 239 height 15
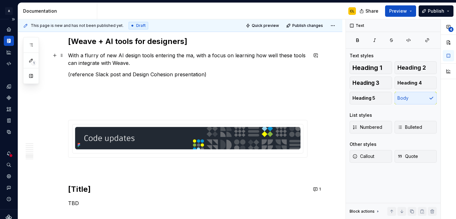
click at [159, 55] on p "With a flurry of new AI design tools entering the ma, with a focus on learning …" at bounding box center [187, 59] width 239 height 15
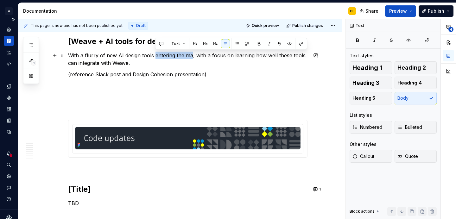
drag, startPoint x: 154, startPoint y: 57, endPoint x: 191, endPoint y: 57, distance: 36.7
click at [191, 57] on p "With a flurry of new AI design tools entering the ma, with a focus on learning …" at bounding box center [187, 59] width 239 height 15
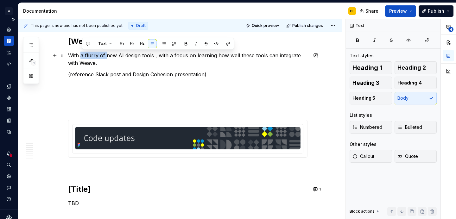
drag, startPoint x: 81, startPoint y: 55, endPoint x: 107, endPoint y: 56, distance: 25.6
click at [107, 56] on p "With a flurry of new AI design tools , with a focus on learning how well these …" at bounding box center [187, 59] width 239 height 15
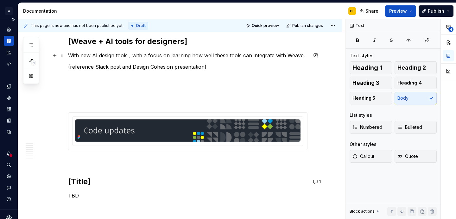
click at [130, 56] on p "With new AI design tools , with a focus on learning how well these tools can in…" at bounding box center [187, 56] width 239 height 8
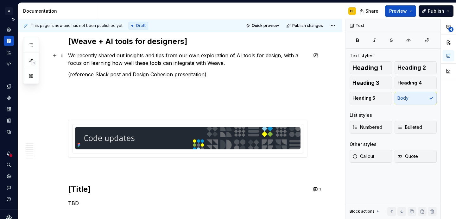
click at [191, 56] on p "We recently shared out insights and tips from our own exploration of AI tools f…" at bounding box center [187, 59] width 239 height 15
click at [218, 58] on p "We recently shared out insights and tips from our own exploration of AI tools f…" at bounding box center [187, 59] width 239 height 15
click at [168, 65] on p "We recently shared out insights and tips from our own exploration of AI tools f…" at bounding box center [187, 59] width 239 height 15
click at [207, 63] on p "We recently shared out insights and tips from our own exploration of AI tools f…" at bounding box center [187, 59] width 239 height 15
click at [238, 64] on p "We recently shared out insights and tips from our own exploration of AI tools f…" at bounding box center [187, 59] width 239 height 15
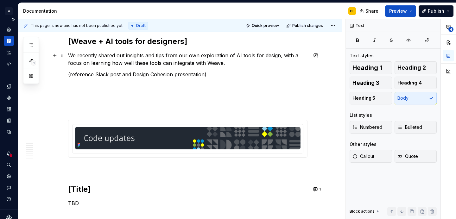
click at [128, 65] on p "We recently shared out insights and tips from our own exploration of AI tools f…" at bounding box center [187, 59] width 239 height 15
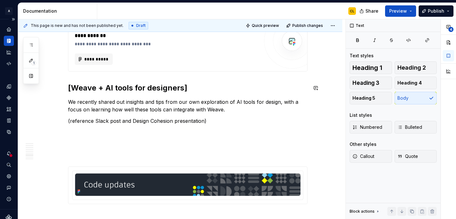
scroll to position [1265, 0]
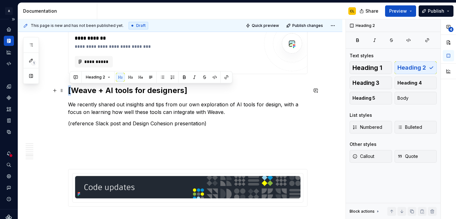
drag, startPoint x: 73, startPoint y: 90, endPoint x: 69, endPoint y: 90, distance: 4.4
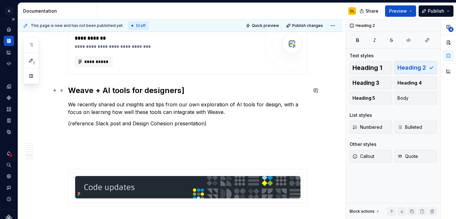
click at [99, 91] on h2 "Weave + AI tools for designers]" at bounding box center [187, 90] width 239 height 10
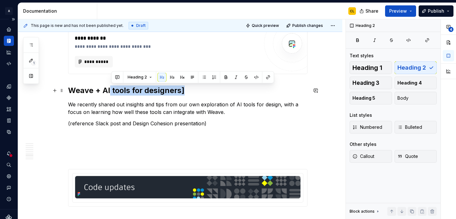
drag, startPoint x: 111, startPoint y: 91, endPoint x: 192, endPoint y: 91, distance: 81.0
click at [192, 91] on h2 "Weave + AI tools for designers]" at bounding box center [187, 90] width 239 height 10
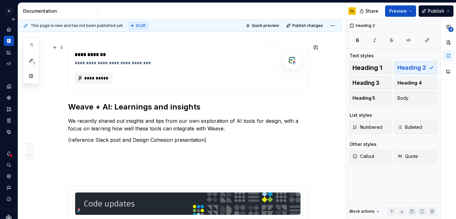
scroll to position [1230, 0]
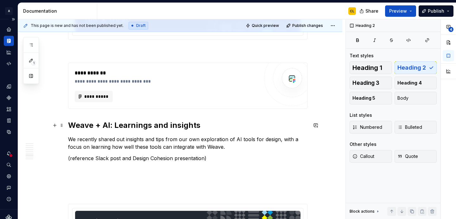
click at [111, 127] on h2 "Weave + AI: Learnings and insights" at bounding box center [187, 125] width 239 height 10
drag, startPoint x: 105, startPoint y: 125, endPoint x: 81, endPoint y: 125, distance: 24.7
click at [81, 125] on h2 "Weave + AI for design: Learnings and insights" at bounding box center [187, 125] width 239 height 10
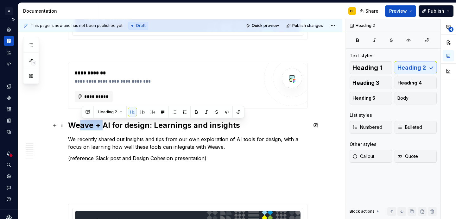
click at [98, 125] on h2 "Weave + AI for design: Learnings and insights" at bounding box center [187, 125] width 239 height 10
drag, startPoint x: 71, startPoint y: 126, endPoint x: 111, endPoint y: 125, distance: 40.2
click at [111, 125] on h2 "Weave + AI for design: Learnings and insights" at bounding box center [187, 125] width 239 height 10
click at [126, 126] on h2 "Weave + AI for design: Learnings and insights" at bounding box center [187, 125] width 239 height 10
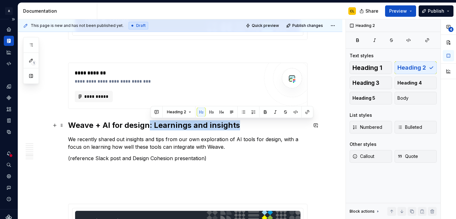
drag, startPoint x: 151, startPoint y: 127, endPoint x: 242, endPoint y: 125, distance: 91.2
click at [242, 125] on h2 "Weave + AI for design: Learnings and insights" at bounding box center [187, 125] width 239 height 10
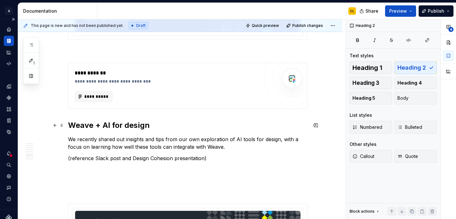
click at [78, 129] on h2 "Weave + AI for design" at bounding box center [187, 125] width 239 height 10
click at [114, 125] on h2 "Weave + AI for design" at bounding box center [187, 125] width 239 height 10
click at [104, 144] on p "We recently shared out insights and tips from our own exploration of AI tools f…" at bounding box center [187, 142] width 239 height 15
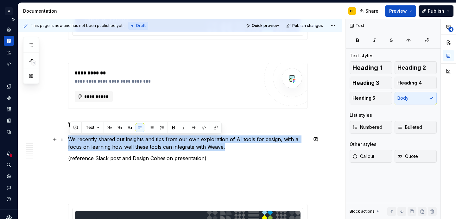
drag, startPoint x: 71, startPoint y: 140, endPoint x: 224, endPoint y: 144, distance: 152.6
click at [224, 144] on p "We recently shared out insights and tips from our own exploration of AI tools f…" at bounding box center [187, 142] width 239 height 15
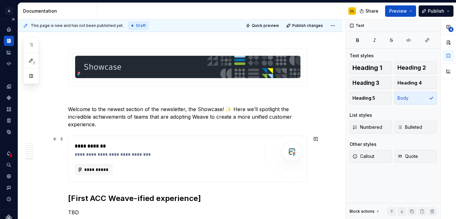
scroll to position [1499, 0]
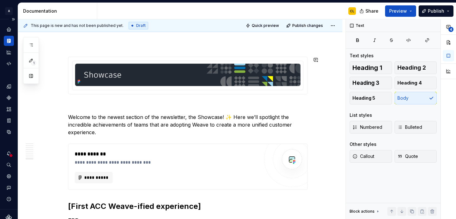
type textarea "*"
